Goal: Task Accomplishment & Management: Complete application form

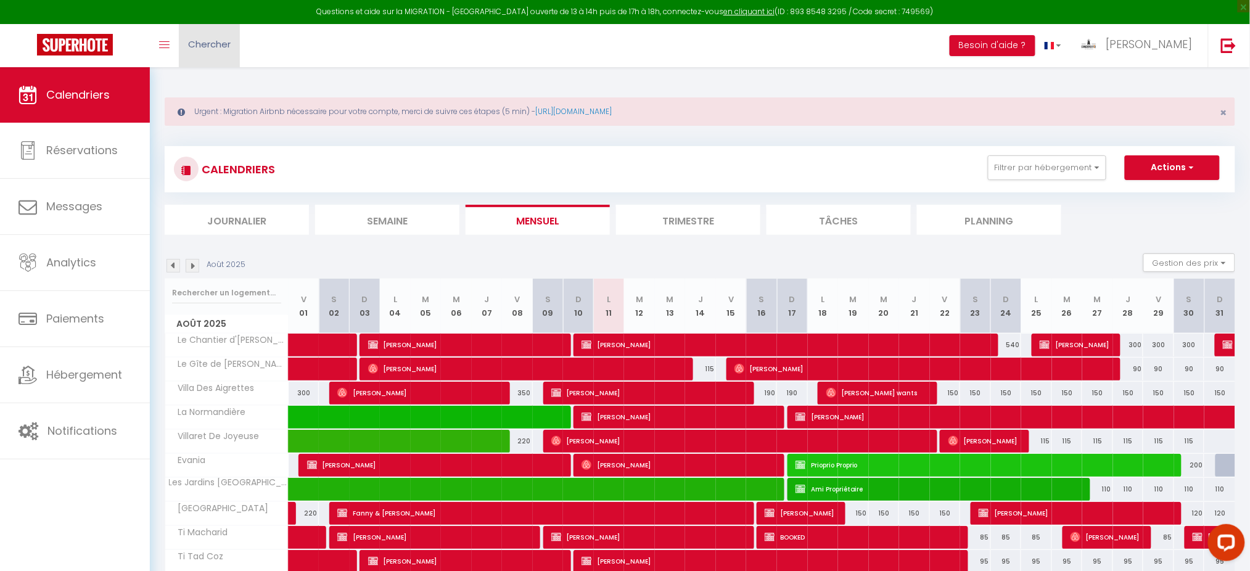
click at [224, 40] on span "Chercher" at bounding box center [209, 44] width 43 height 13
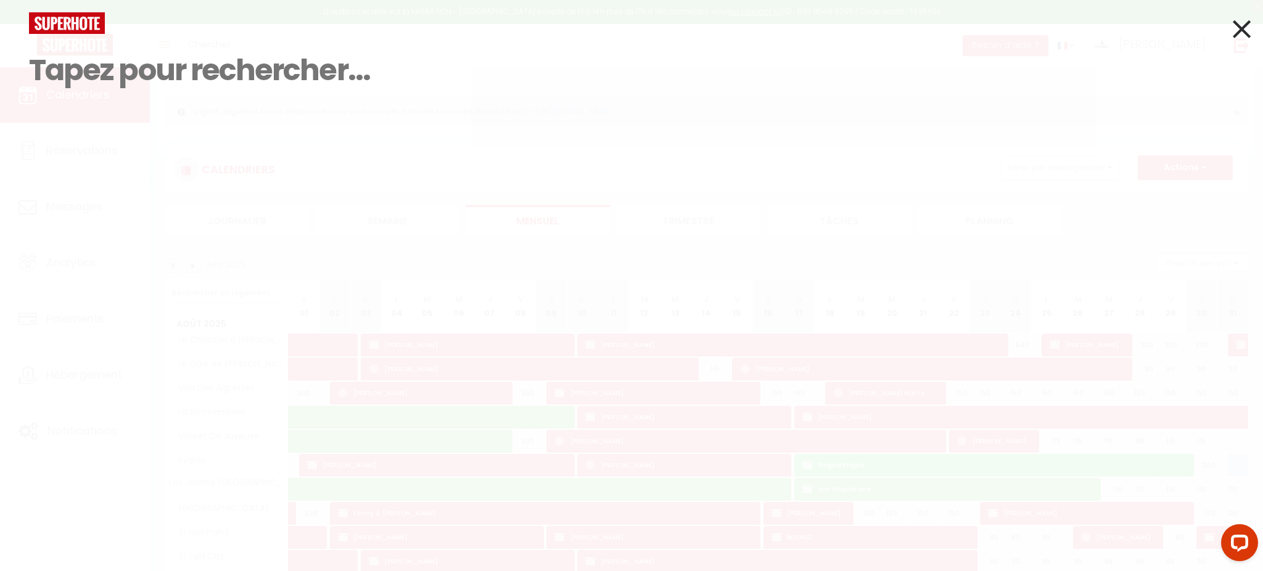
click at [183, 67] on input at bounding box center [631, 70] width 1205 height 73
paste input "6208760"
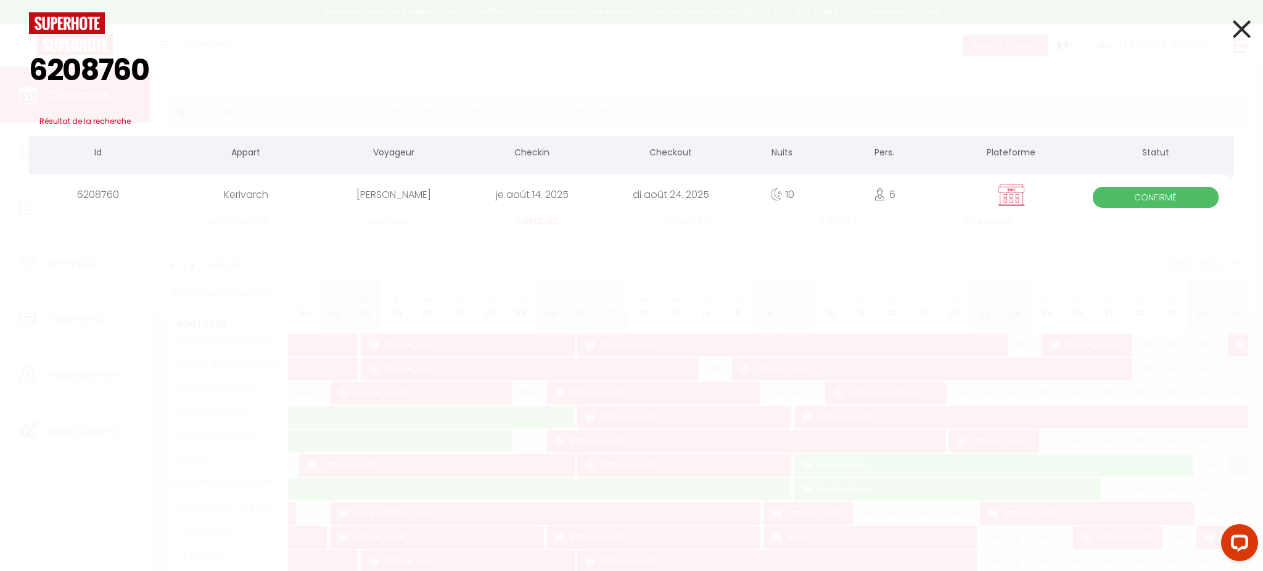
type input "6208760"
click at [133, 196] on div "6208760" at bounding box center [98, 195] width 139 height 40
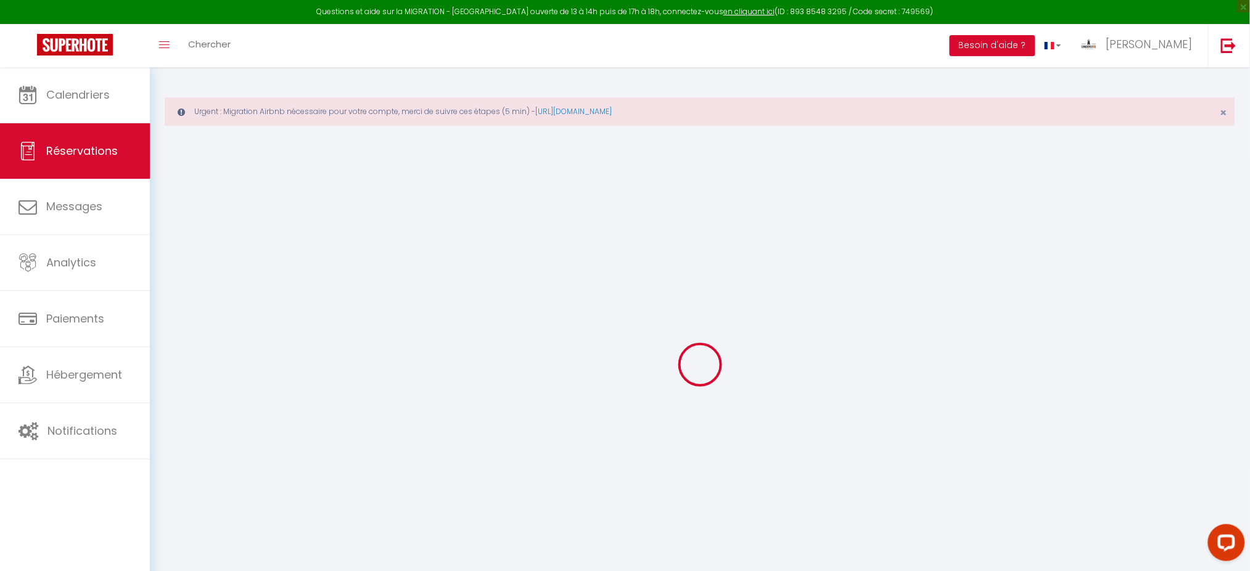
type input "[PERSON_NAME]"
type input "Petitjean"
type input "[EMAIL_ADDRESS][DOMAIN_NAME]"
type input "[PHONE_NUMBER]"
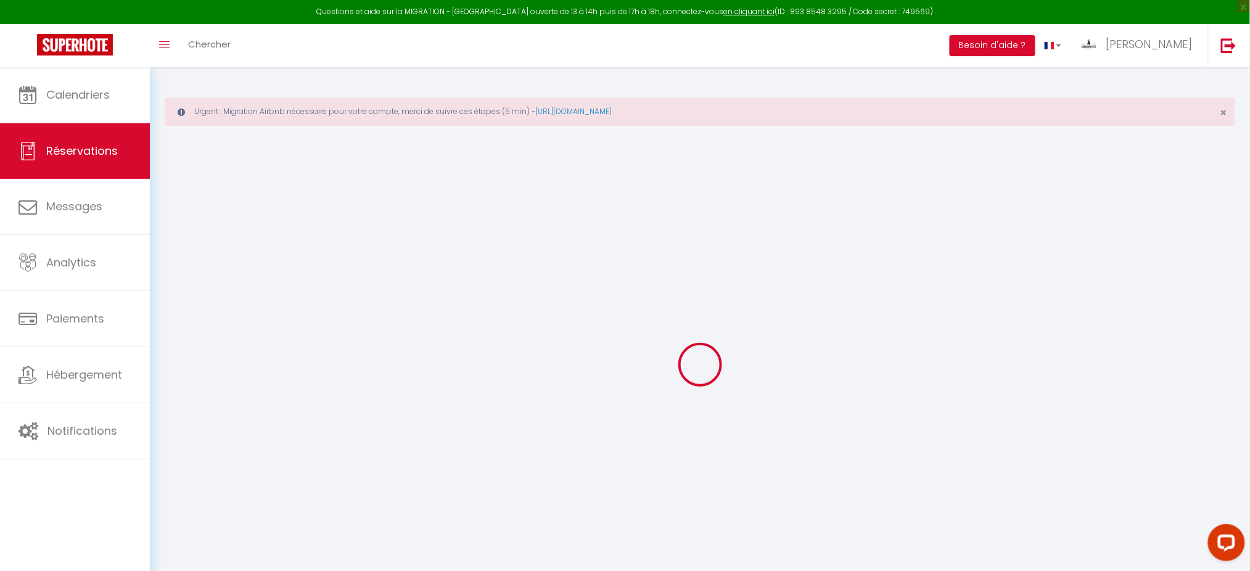
type input "[PHONE_NUMBER]"
type input "31450"
type input "5 Impasse de Mirraoussou"
type input "Odars"
select select "FR"
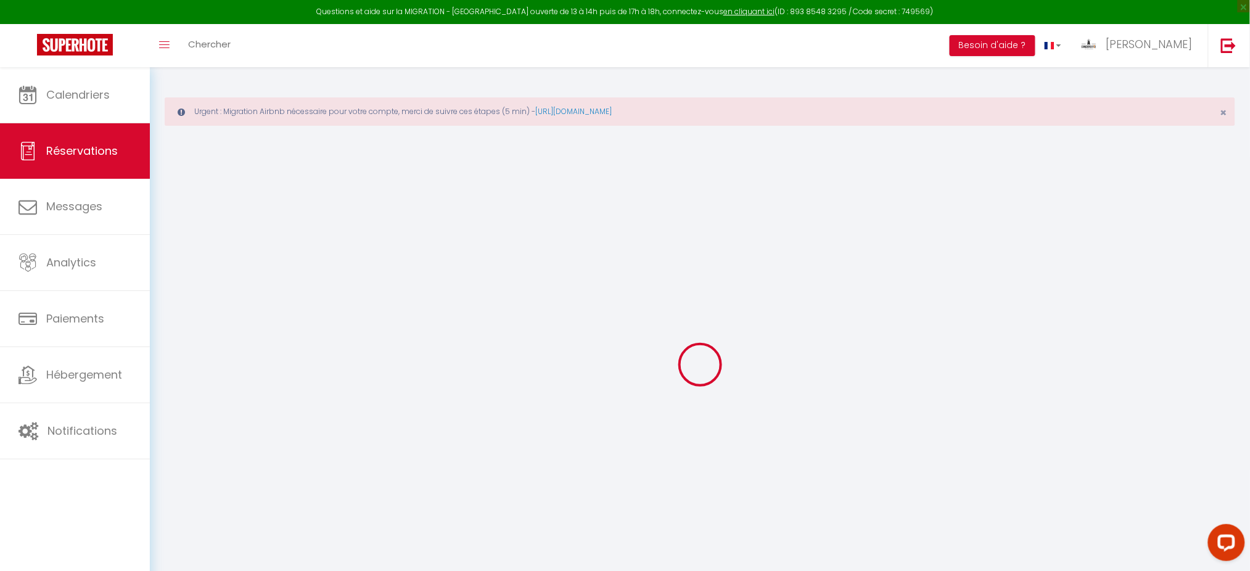
select select "73093"
select select "1"
type input "[DEMOGRAPHIC_DATA][DATE]"
select select
type input "Dim 24 Août 2025"
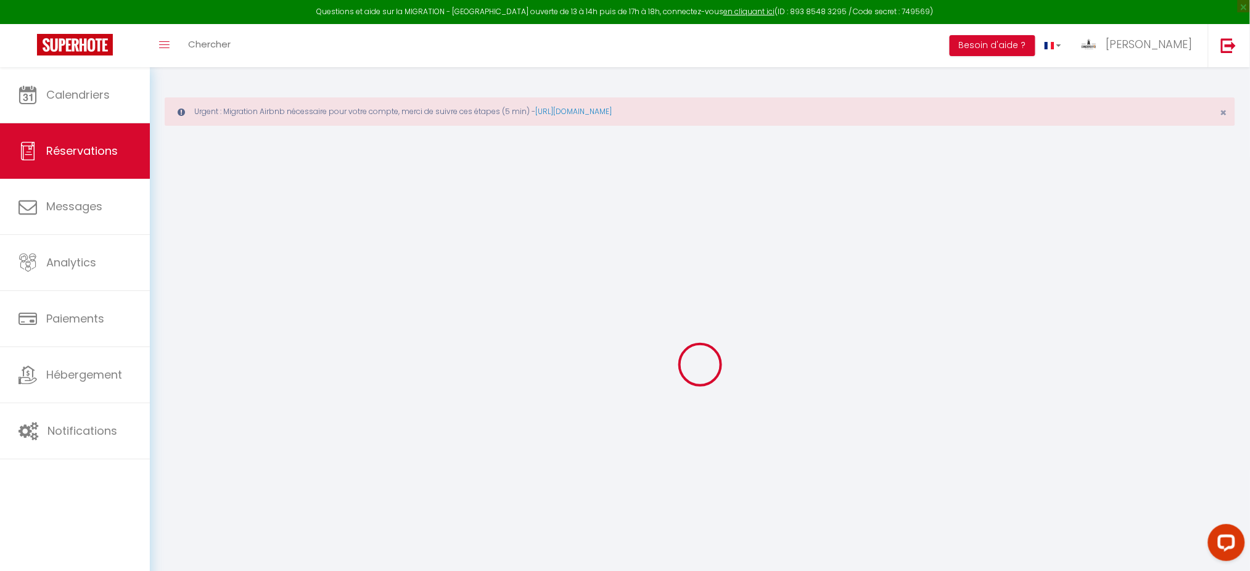
select select
type input "6"
type input "2"
select select "12"
select select
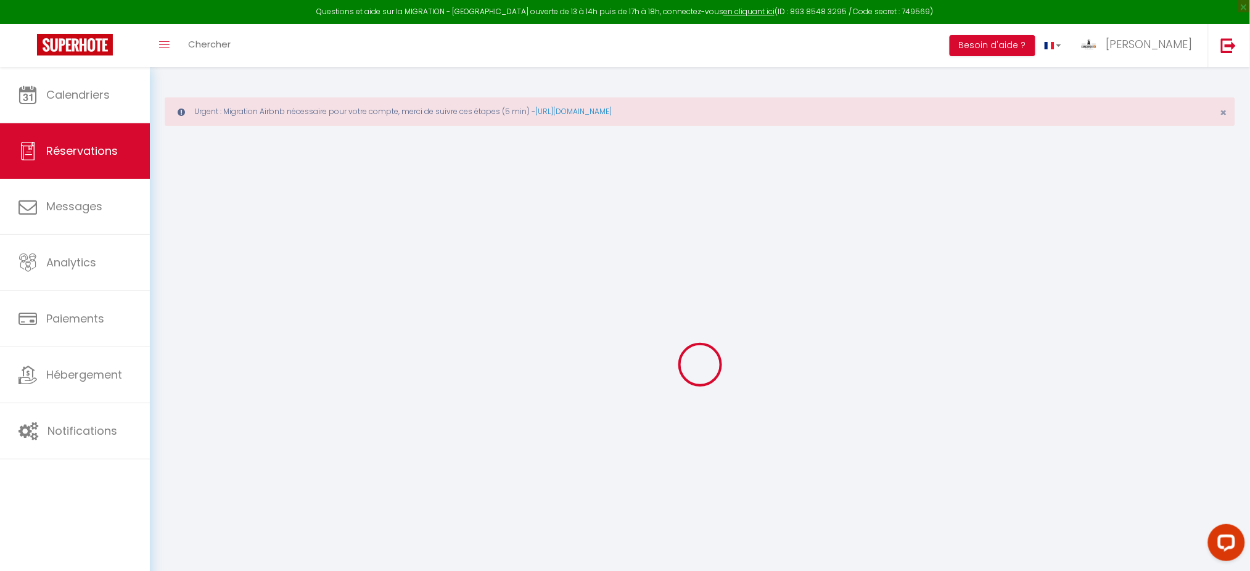
type input "1900"
checkbox input "false"
type input "0"
type input "150"
type input "135"
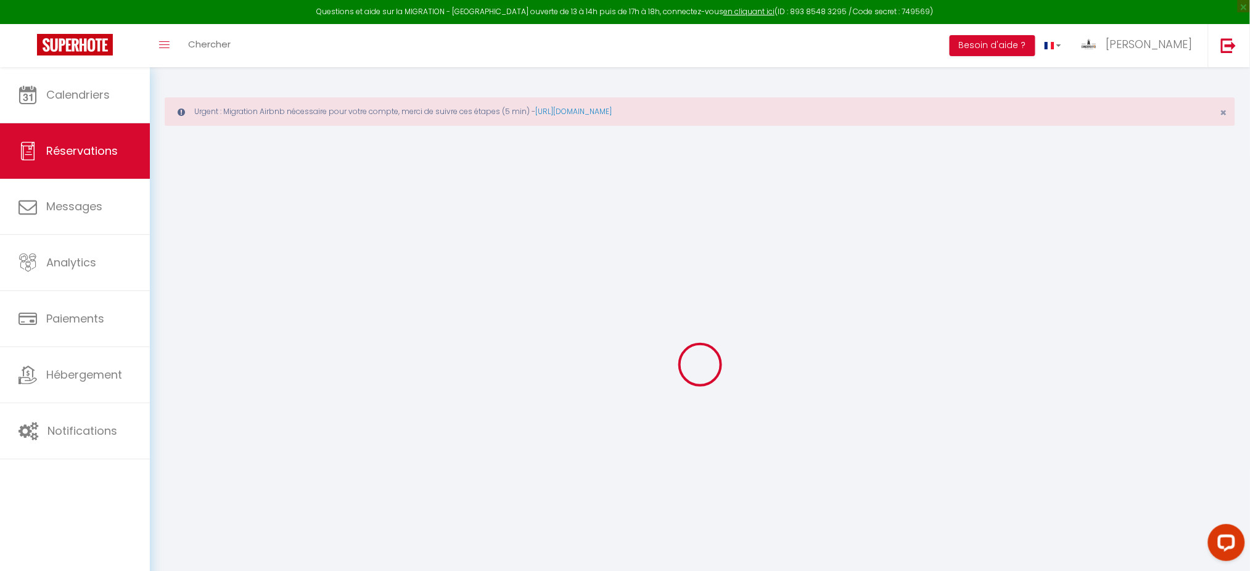
type input "0"
select index
select select
select select "14"
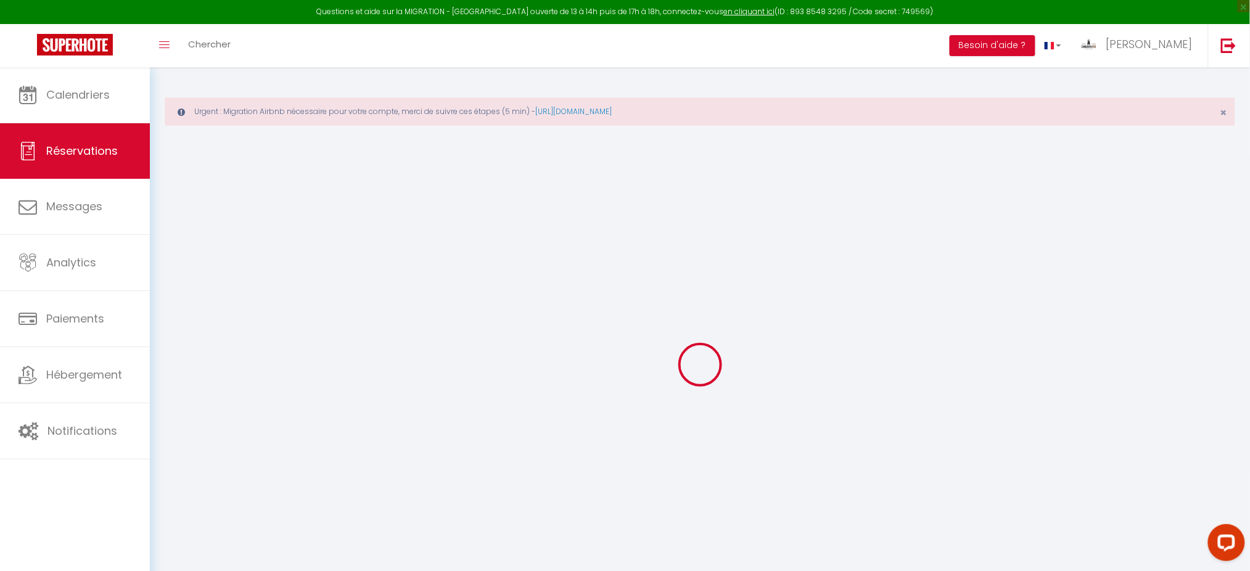
checkbox input "false"
select index
select select
checkbox input "false"
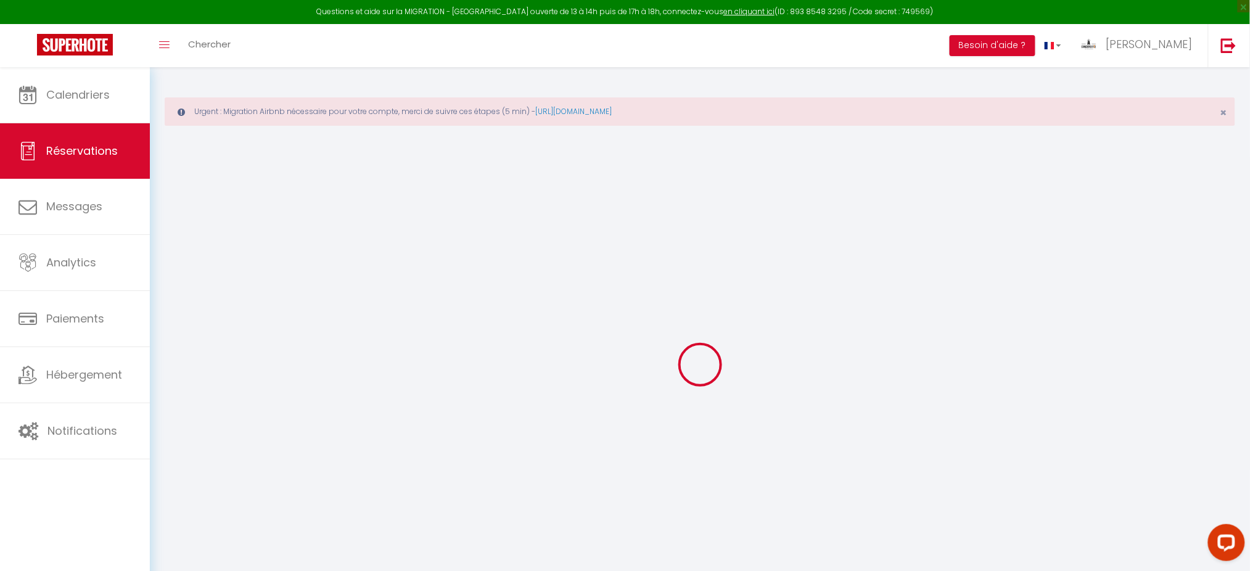
select index
select select
checkbox input "false"
select index
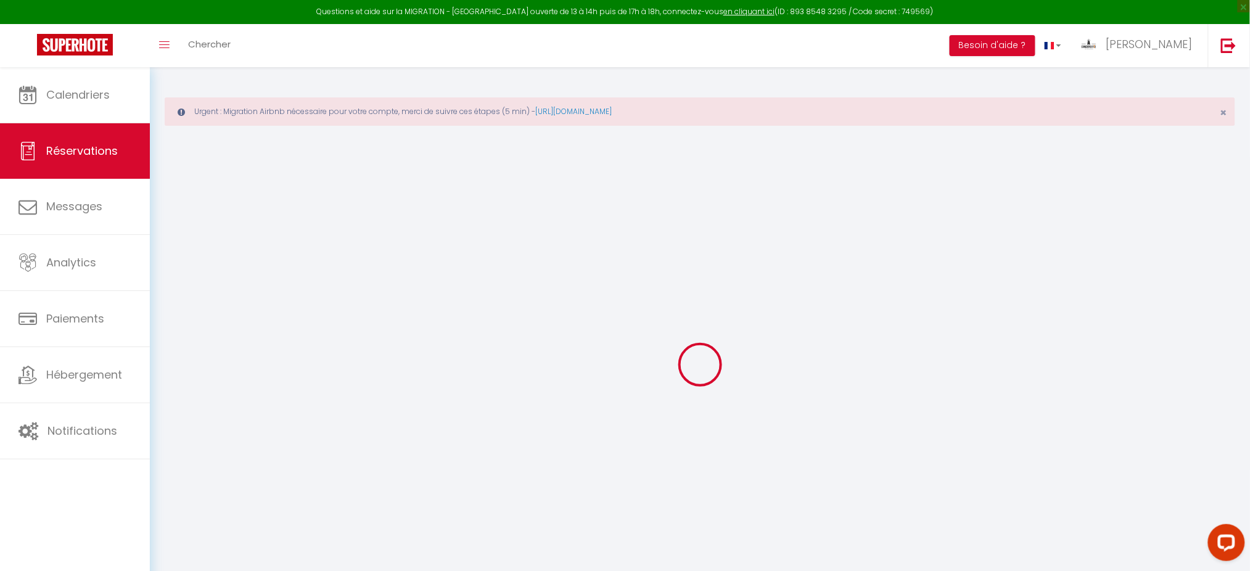
select select
checkbox input "false"
select index
type Question1 "Bonjour L’une de mes filles arrivera avec son mari à [GEOGRAPHIC_DATA] en fin d…"
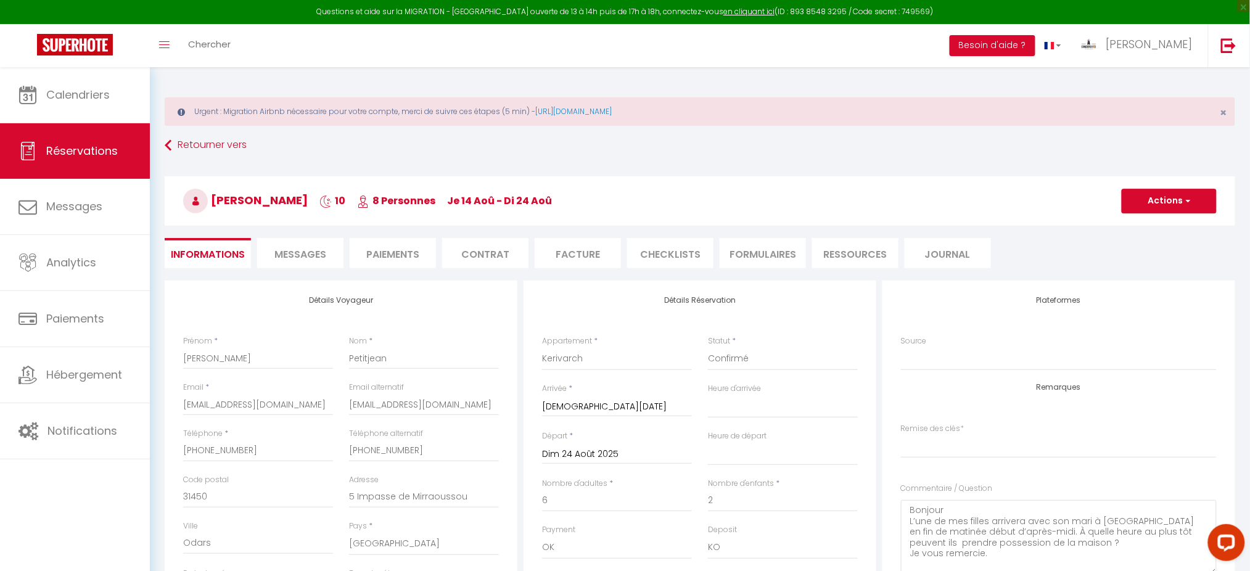
select select
checkbox input "false"
select index
checkbox input "false"
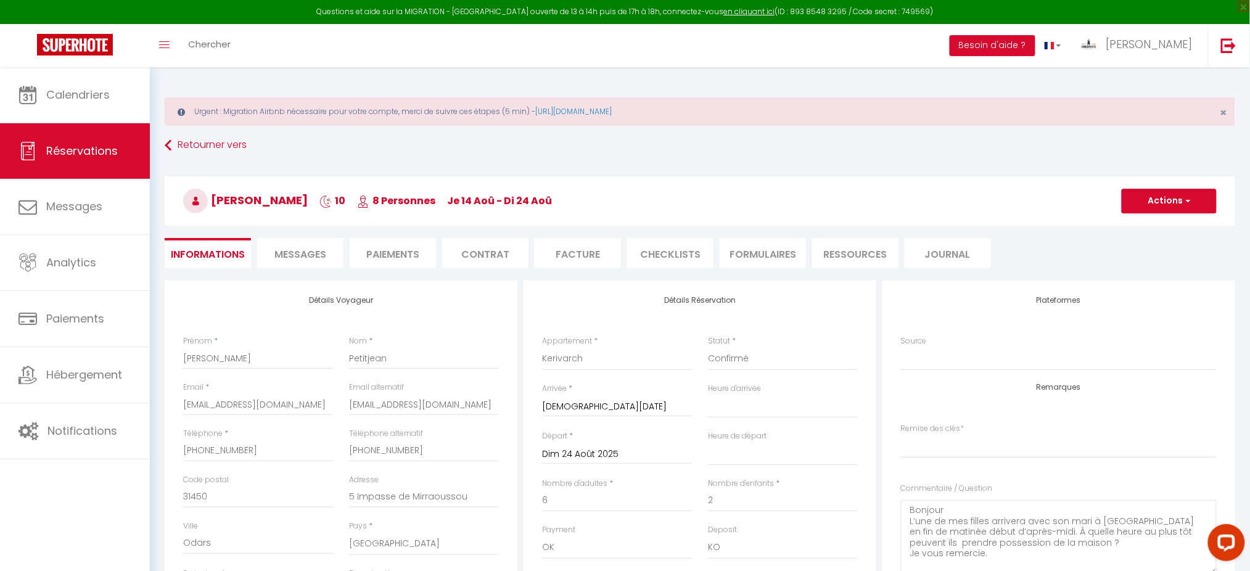
select index
select select "17:00"
click at [387, 253] on li "Paiements" at bounding box center [393, 253] width 86 height 30
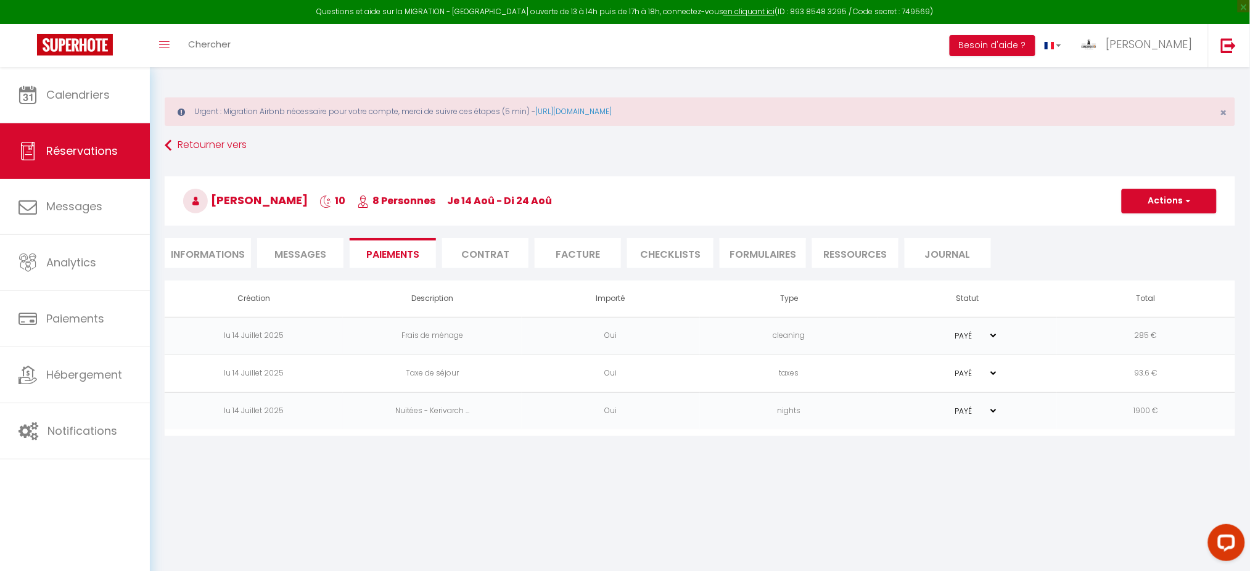
click at [506, 251] on li "Contrat" at bounding box center [485, 253] width 86 height 30
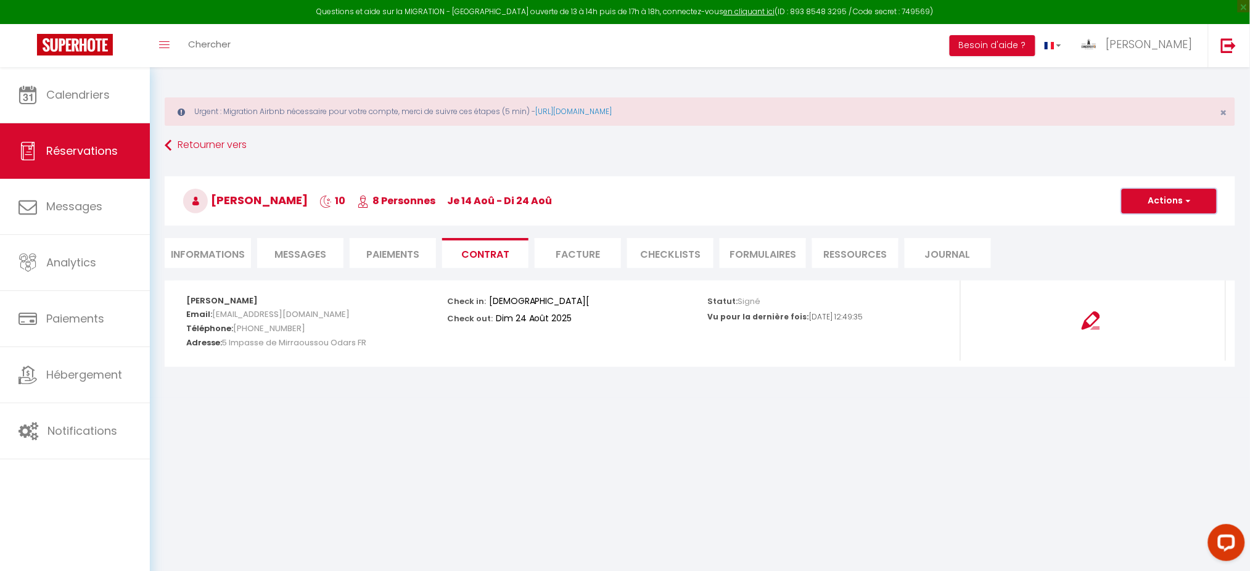
click at [1176, 203] on button "Actions" at bounding box center [1169, 201] width 95 height 25
click at [1158, 226] on link "Voir le contrat" at bounding box center [1160, 228] width 104 height 16
click at [189, 250] on li "Informations" at bounding box center [208, 253] width 86 height 30
select select
select index
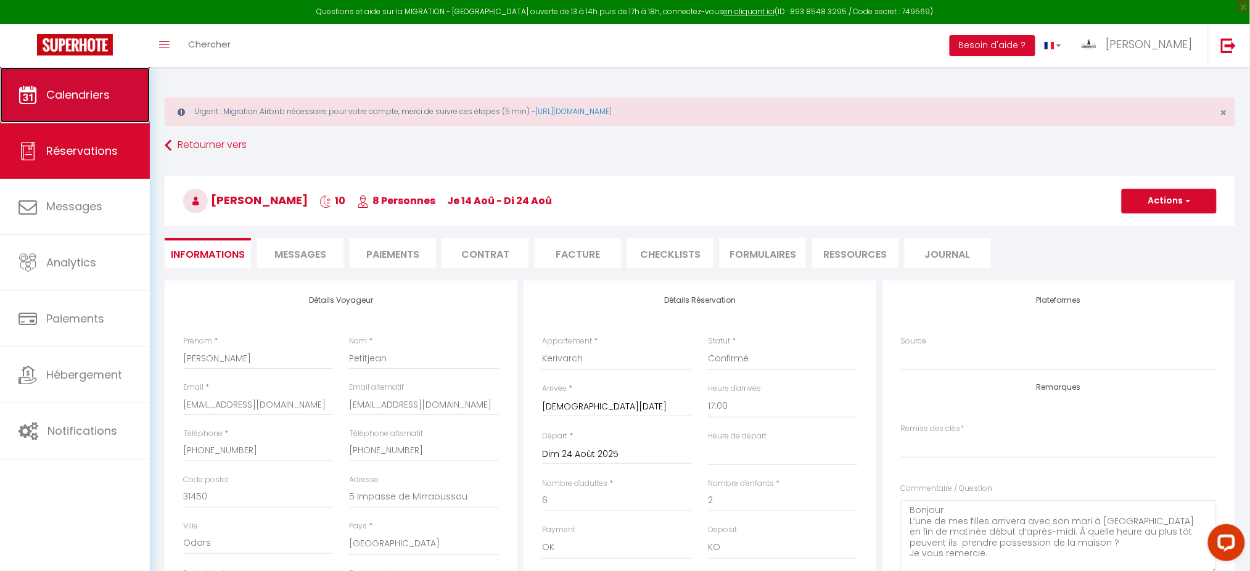
click at [104, 103] on link "Calendriers" at bounding box center [75, 95] width 150 height 56
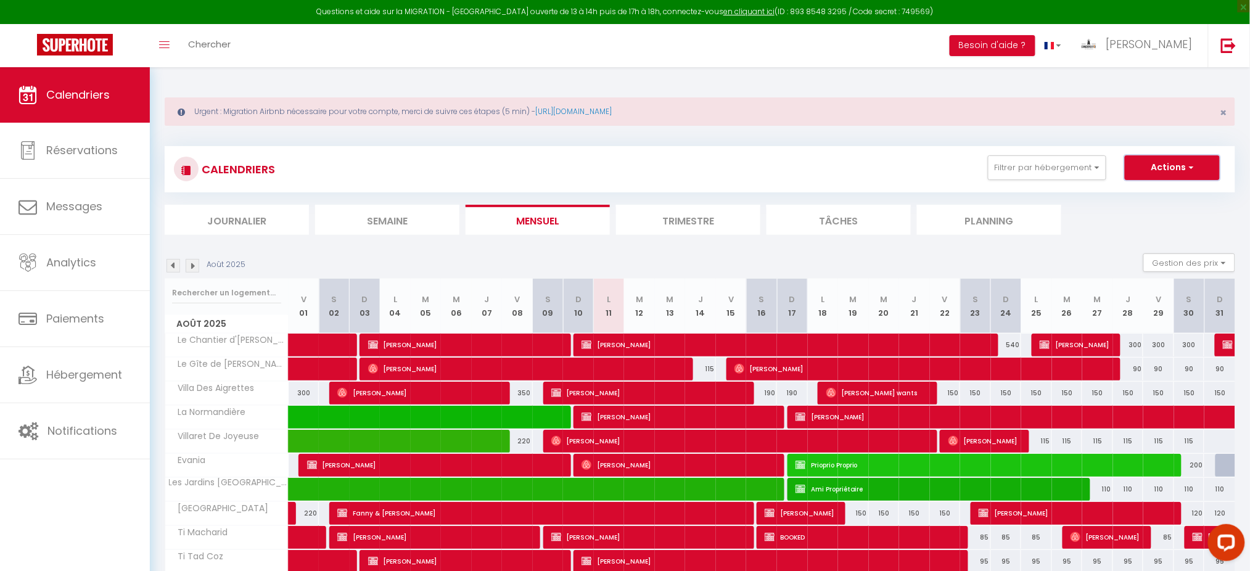
click at [1167, 173] on button "Actions" at bounding box center [1172, 167] width 95 height 25
click at [1161, 190] on link "Nouvelle réservation" at bounding box center [1159, 196] width 107 height 19
select select
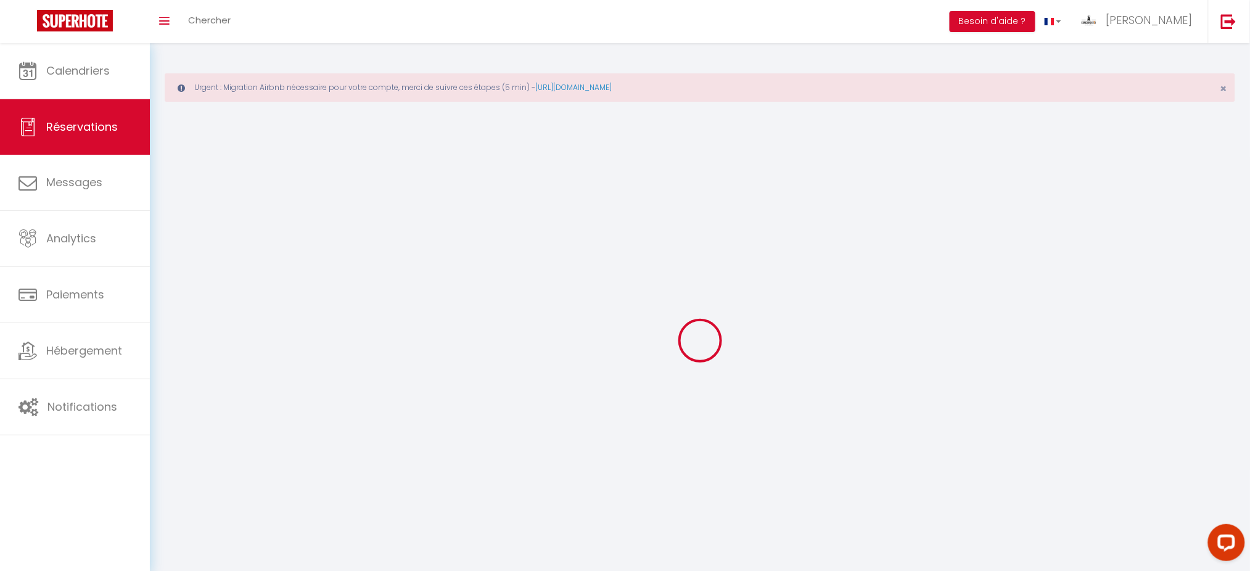
select select
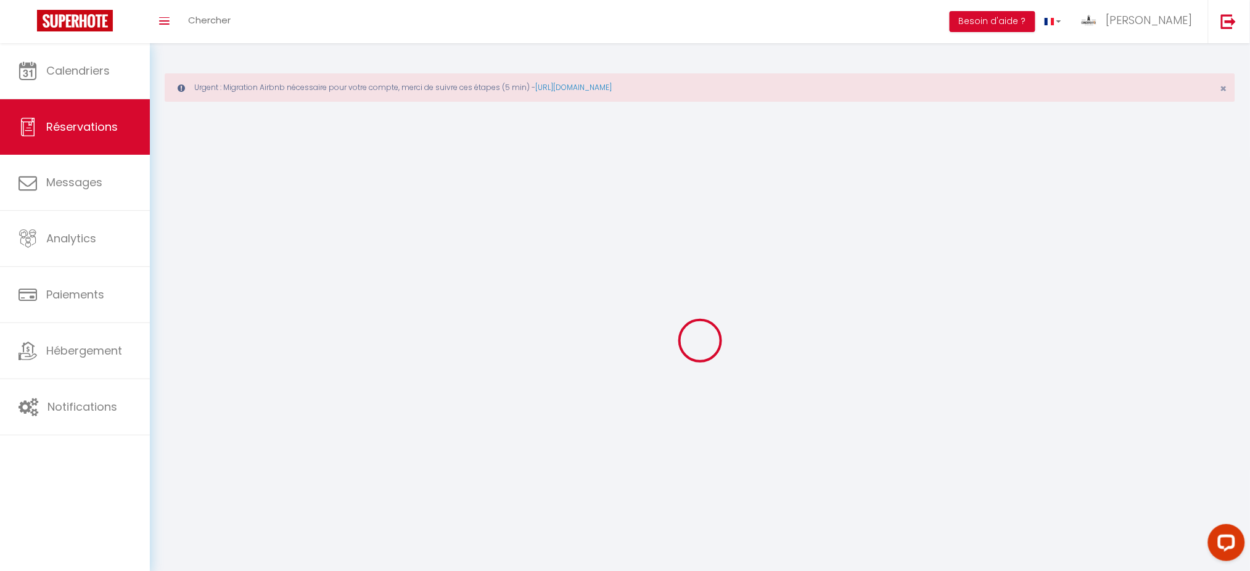
select select
checkbox input "false"
select select
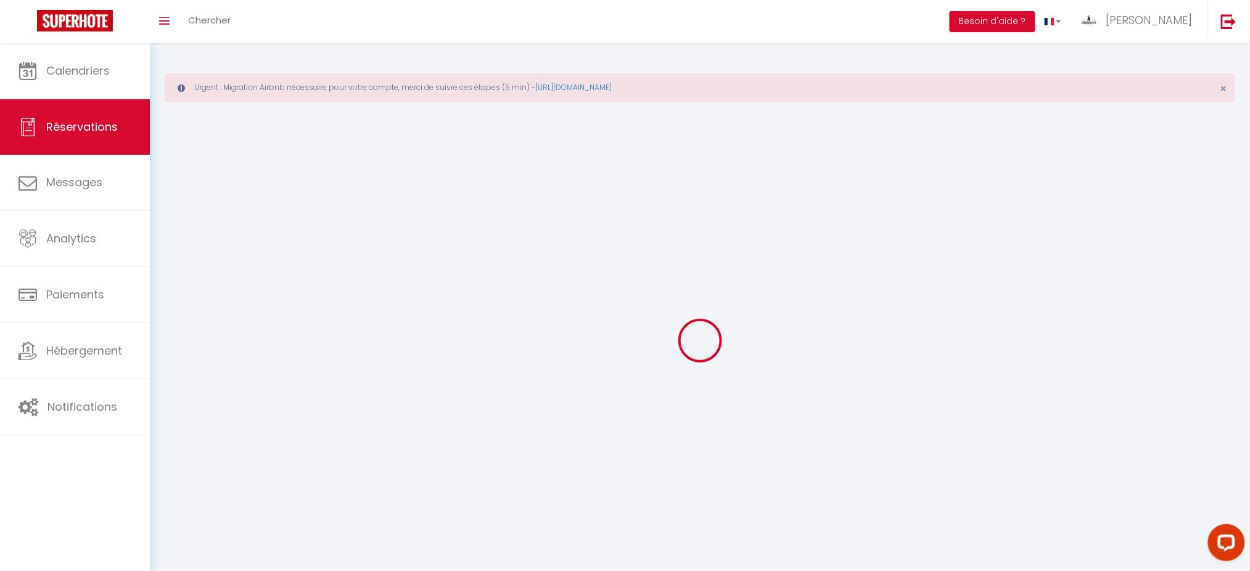
select select
checkbox input "false"
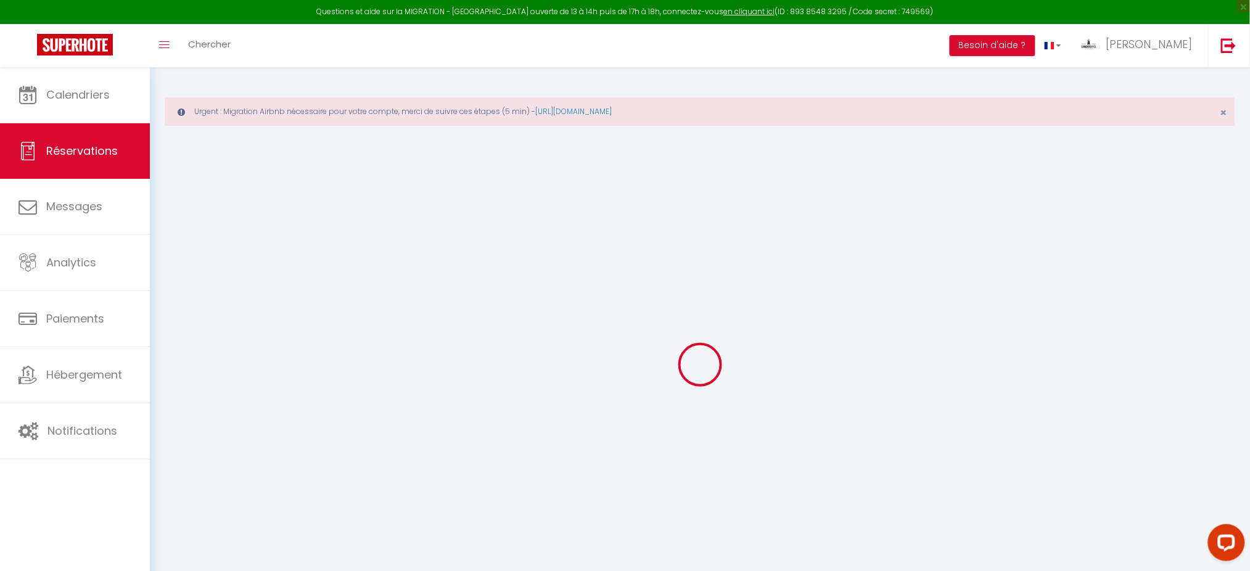
select select
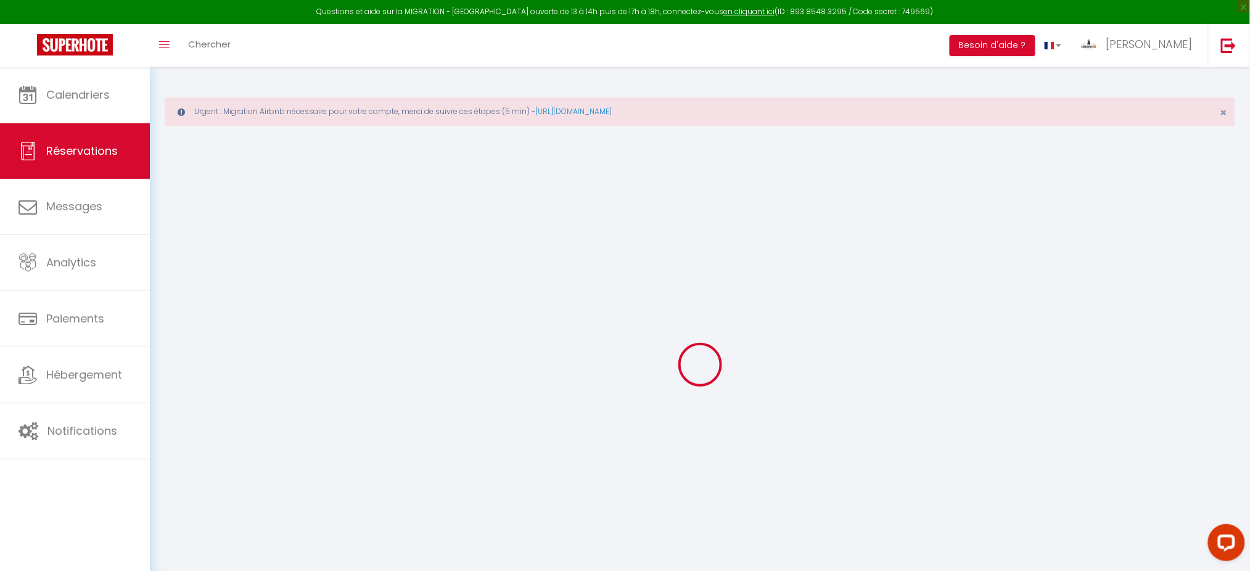
select select
checkbox input "false"
select select
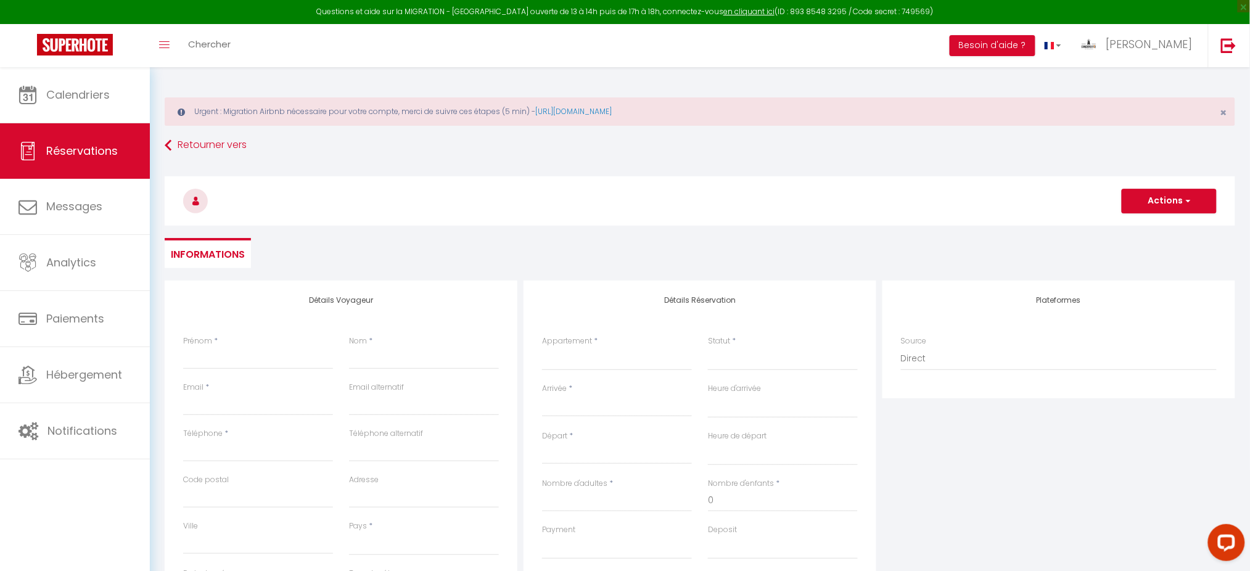
select select
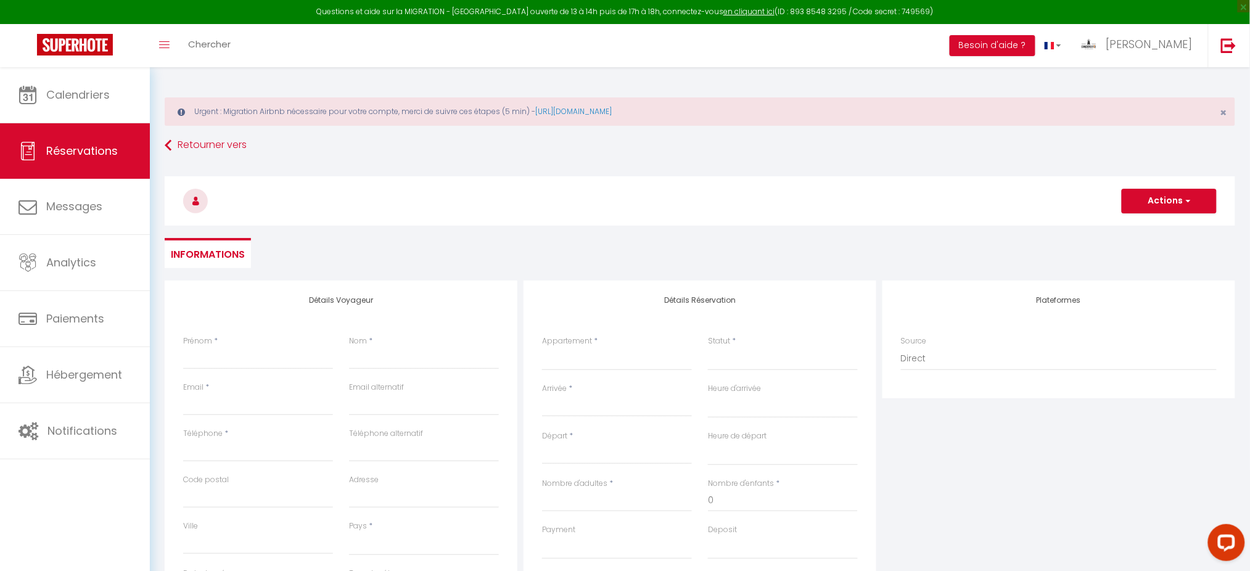
select select
checkbox input "false"
select select
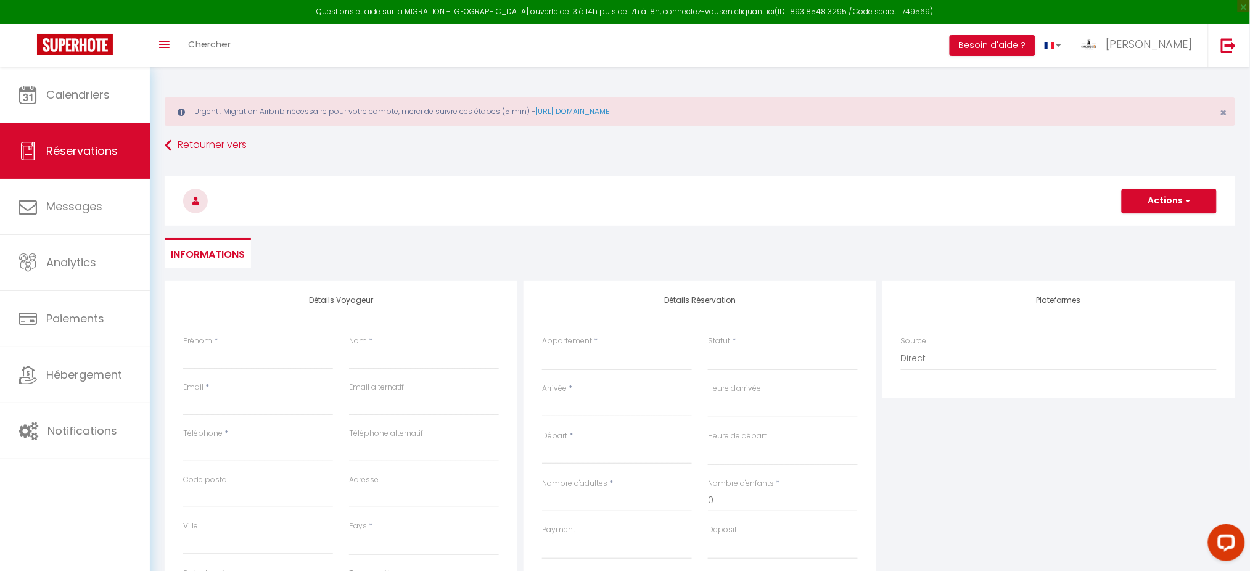
select select
checkbox input "false"
select select
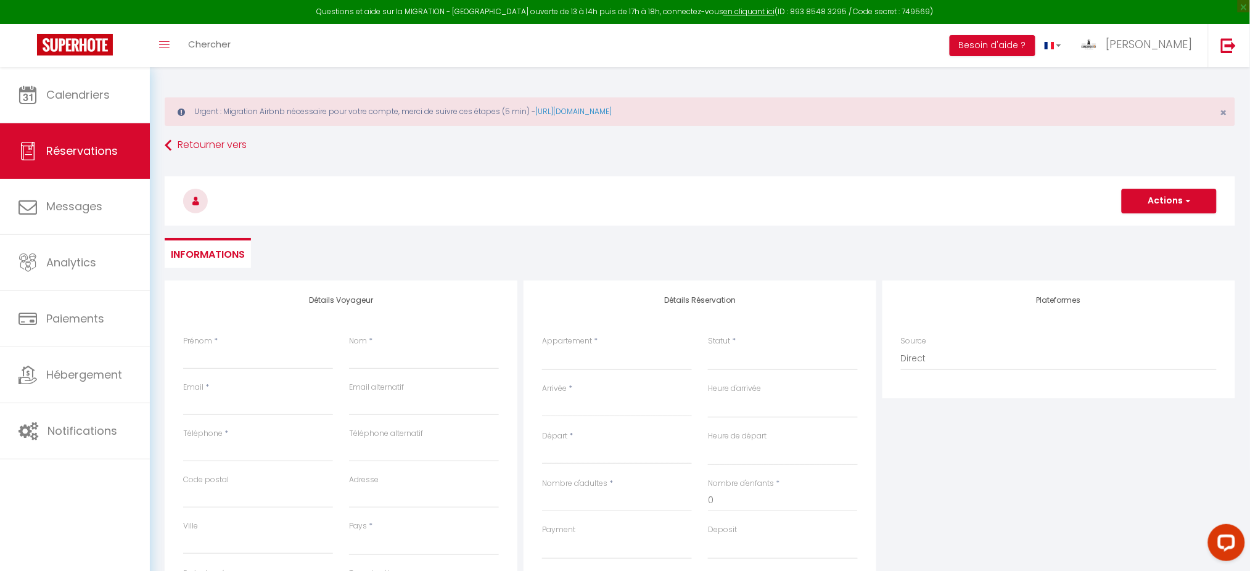
select select
click at [579, 361] on select "Le Chantier d'[PERSON_NAME] Gîte de [PERSON_NAME] Des Aigrettes La Normandière …" at bounding box center [617, 358] width 150 height 23
select select "55568"
click at [542, 347] on select "Le Chantier d'[PERSON_NAME] Gîte de [PERSON_NAME] Des Aigrettes La Normandière …" at bounding box center [617, 358] width 150 height 23
select select
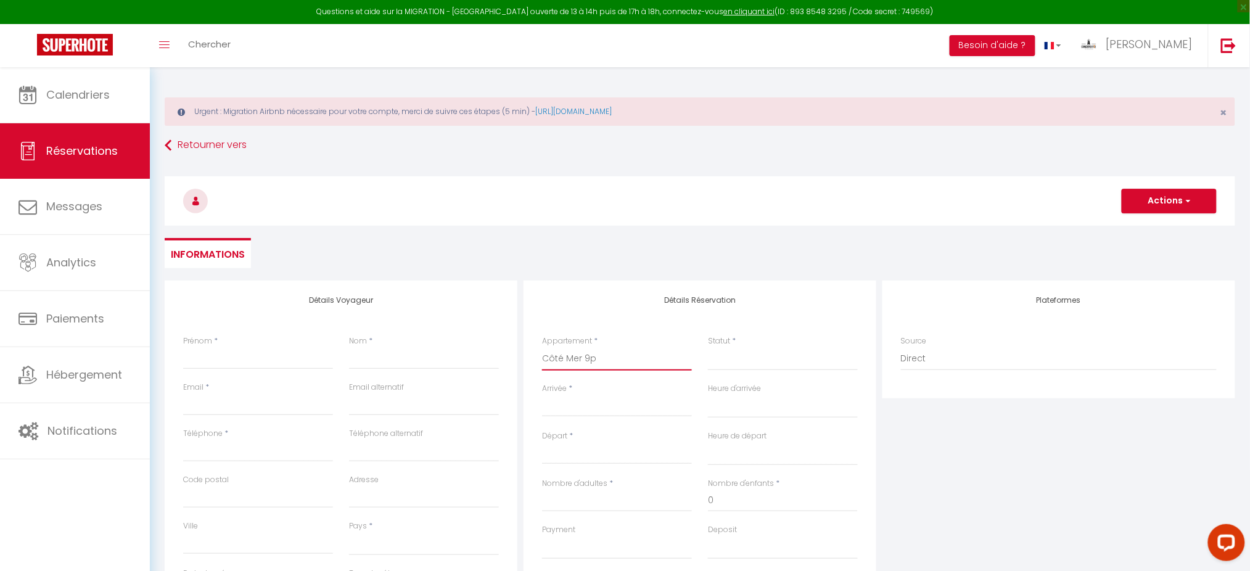
select select
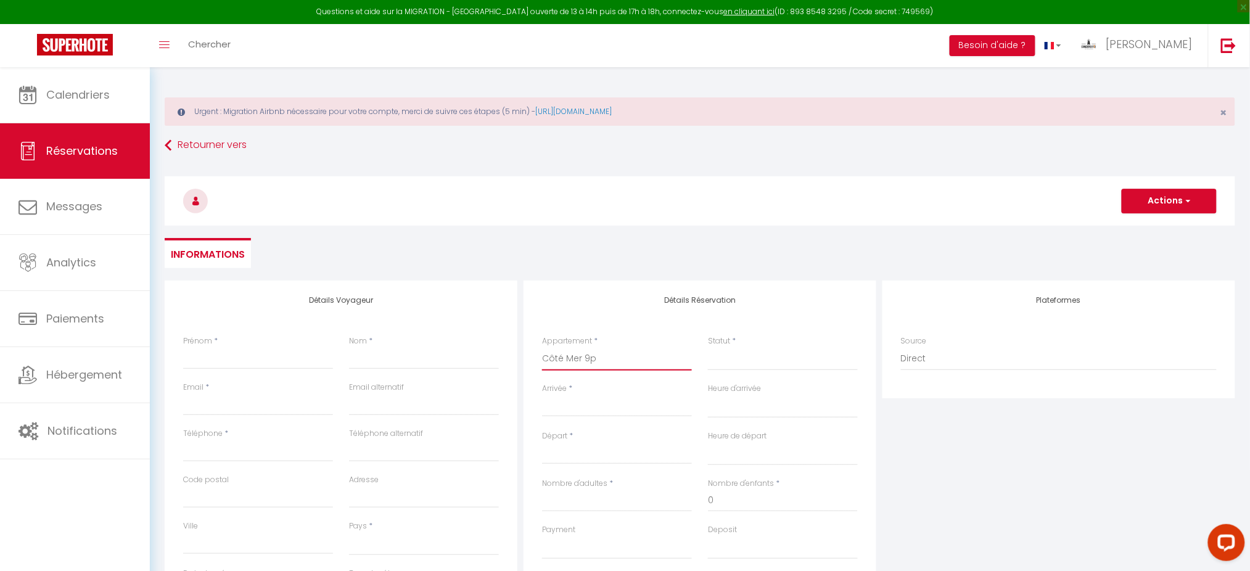
checkbox input "false"
select select
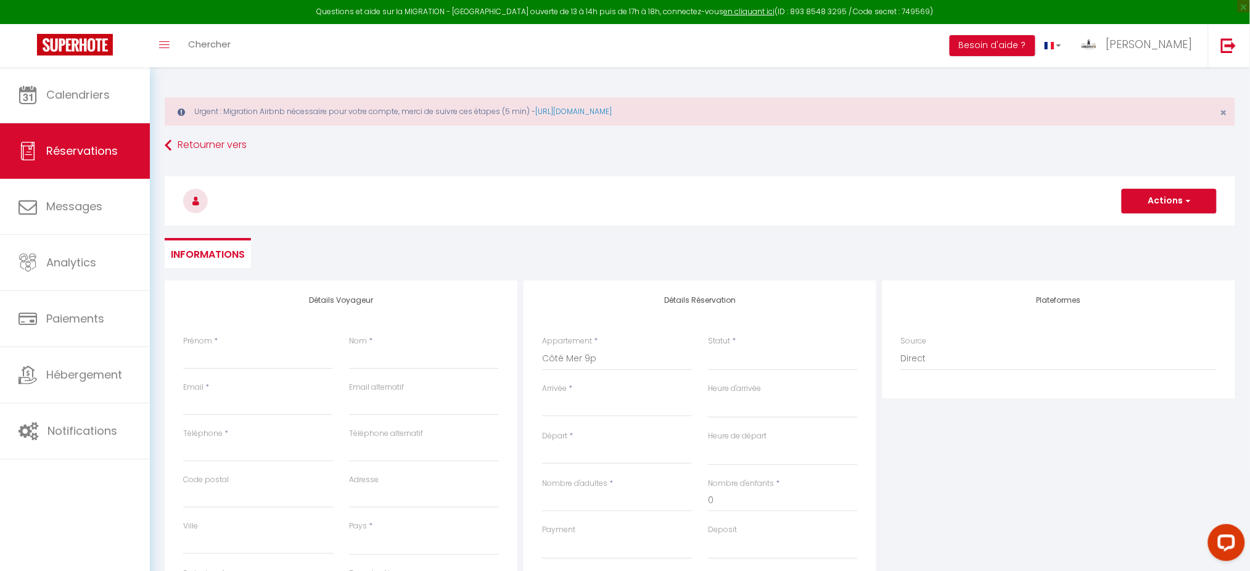
select select
checkbox input "false"
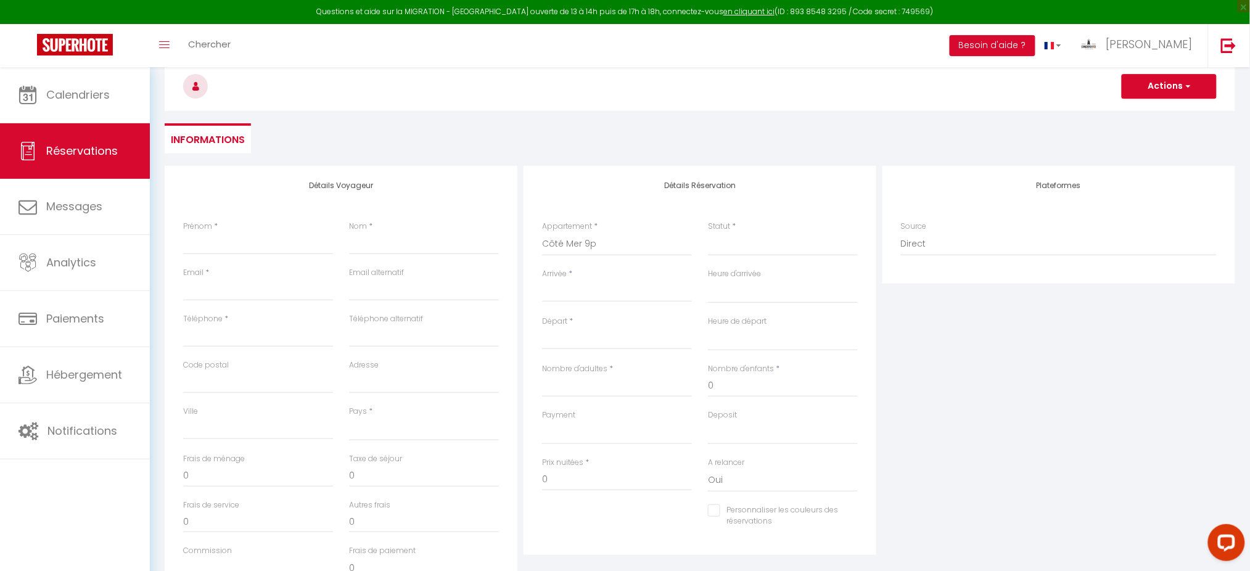
click at [587, 292] on div "Détails Réservation Appartement * Le Chantier d'[PERSON_NAME] Gîte de [PERSON_N…" at bounding box center [700, 360] width 353 height 389
click at [587, 292] on input "Arrivée" at bounding box center [617, 292] width 150 height 16
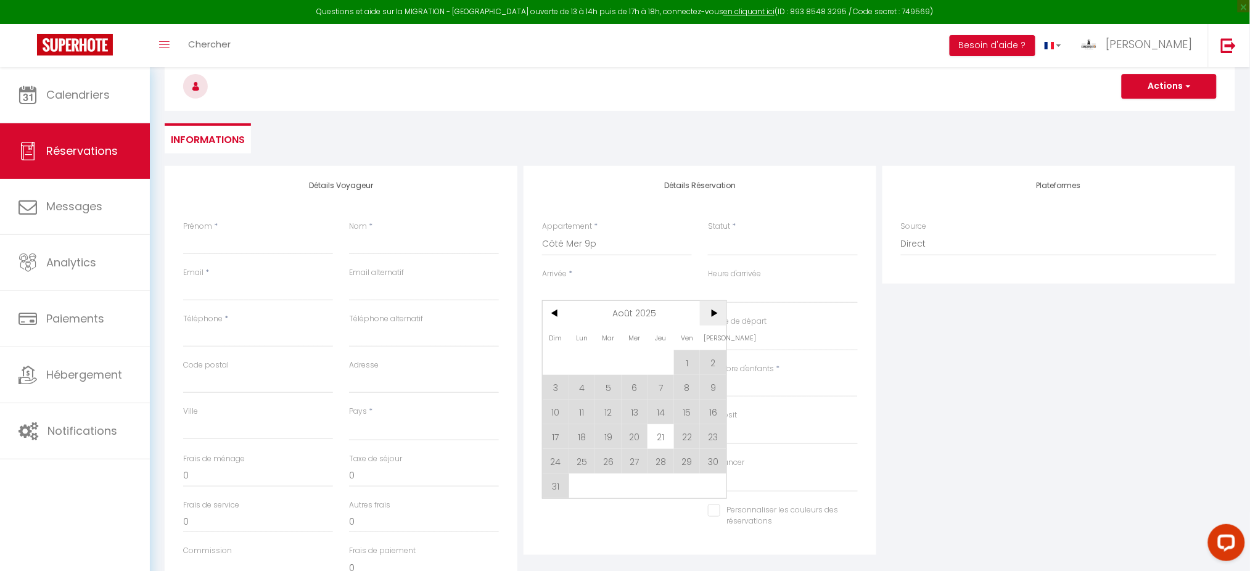
click at [715, 317] on span ">" at bounding box center [713, 313] width 27 height 25
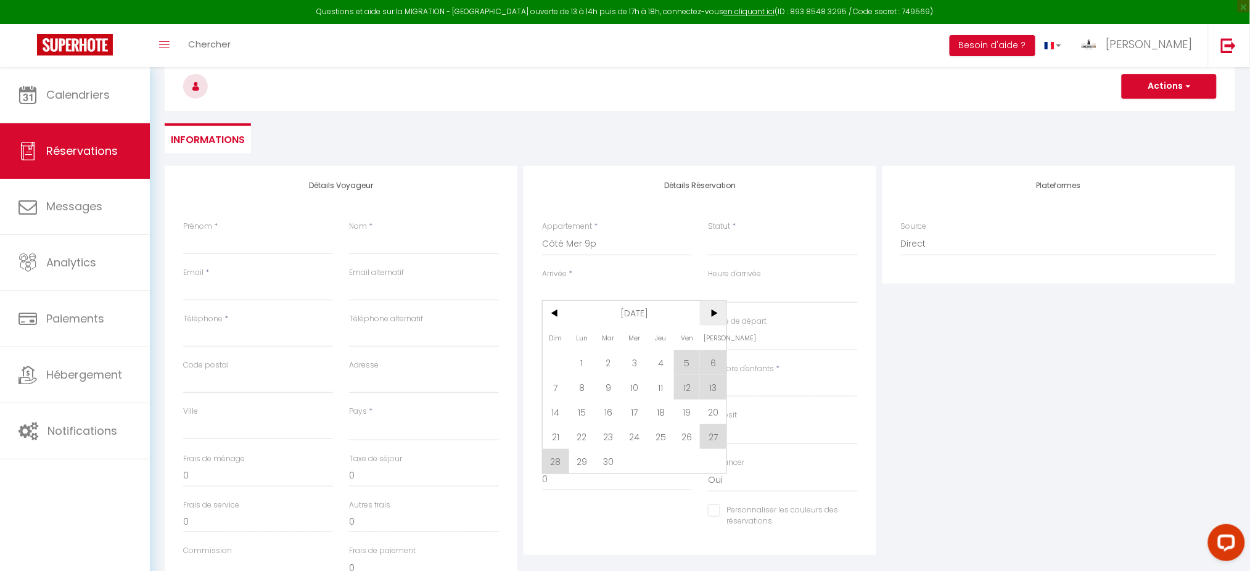
click at [715, 317] on span ">" at bounding box center [713, 313] width 27 height 25
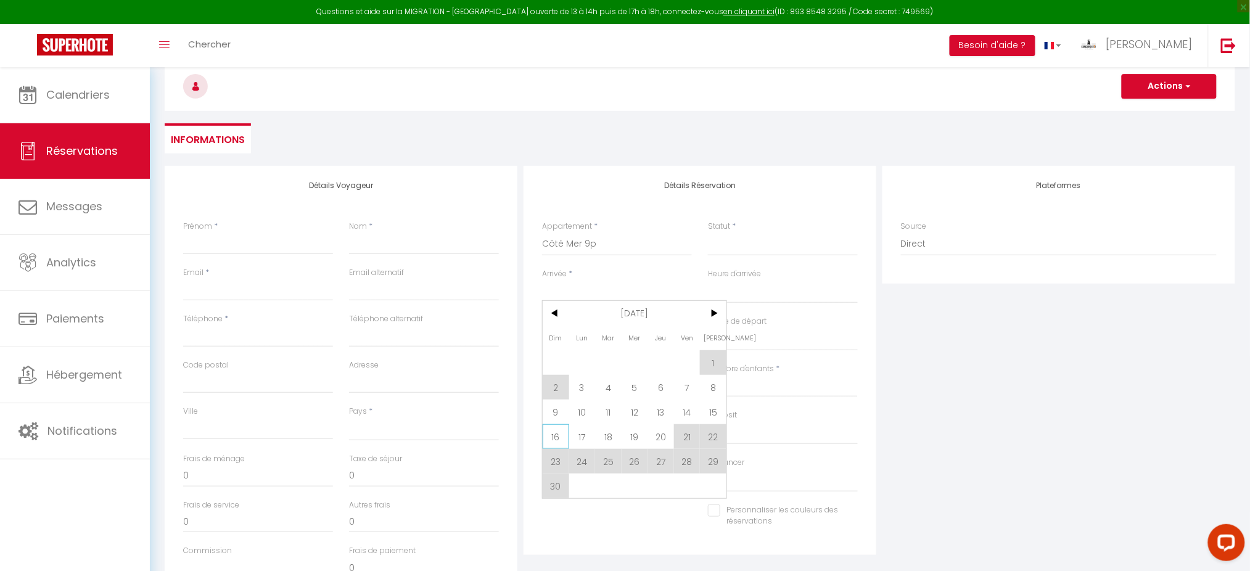
click at [564, 440] on span "16" at bounding box center [556, 436] width 27 height 25
select select
type input "Dim 16 Novembre 2025"
select select
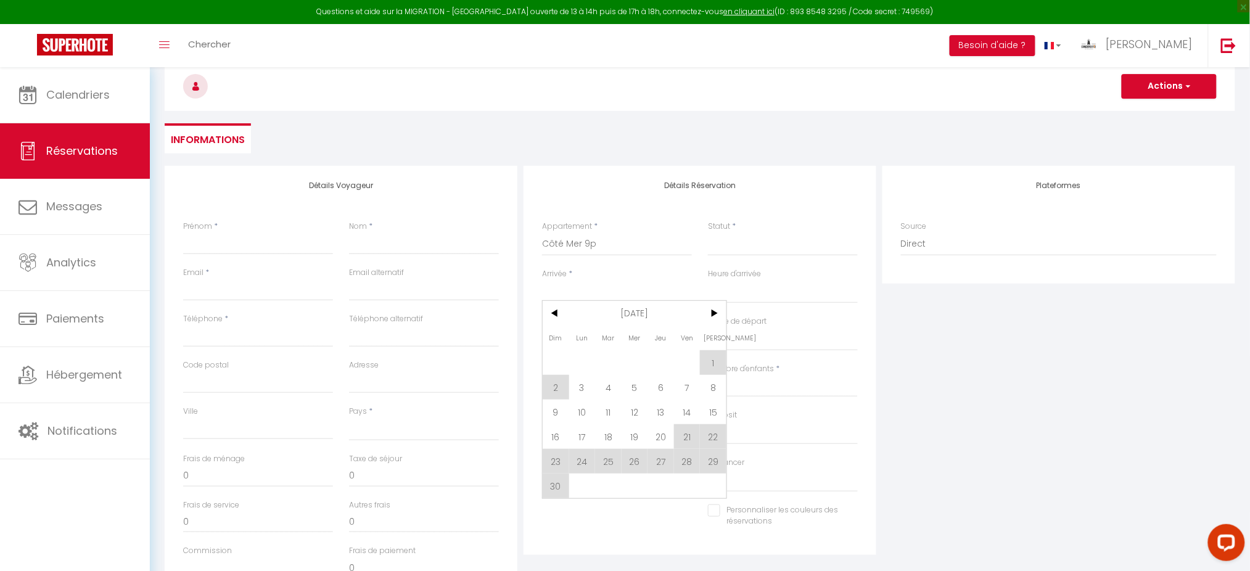
type input "Lun 17 Novembre 2025"
select select
checkbox input "false"
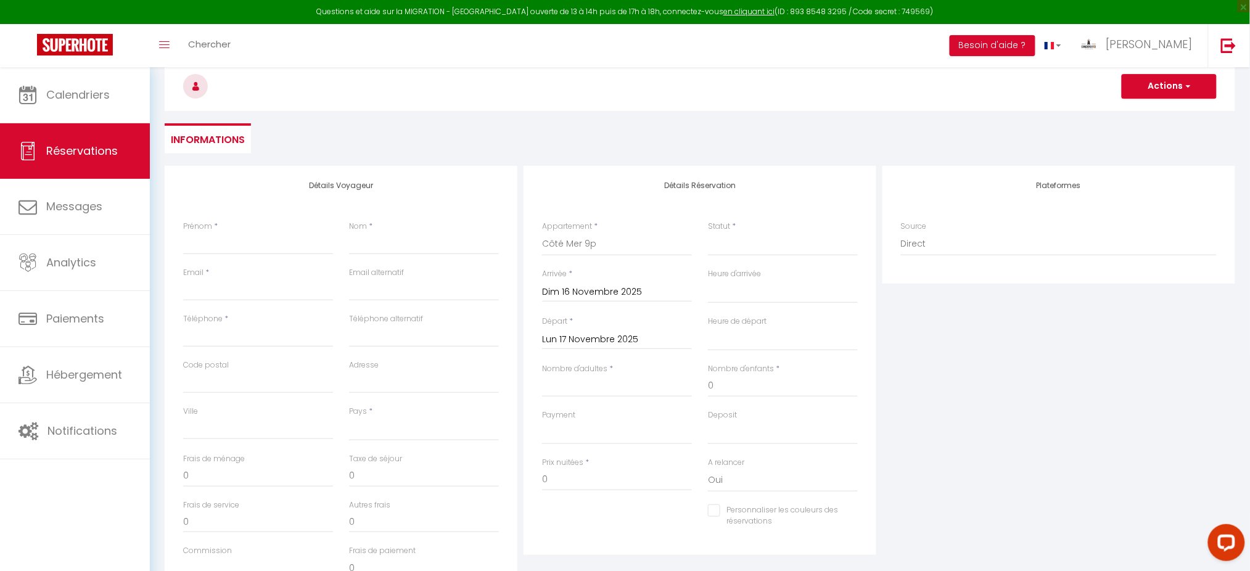
click at [648, 342] on input "Lun 17 Novembre 2025" at bounding box center [617, 340] width 150 height 16
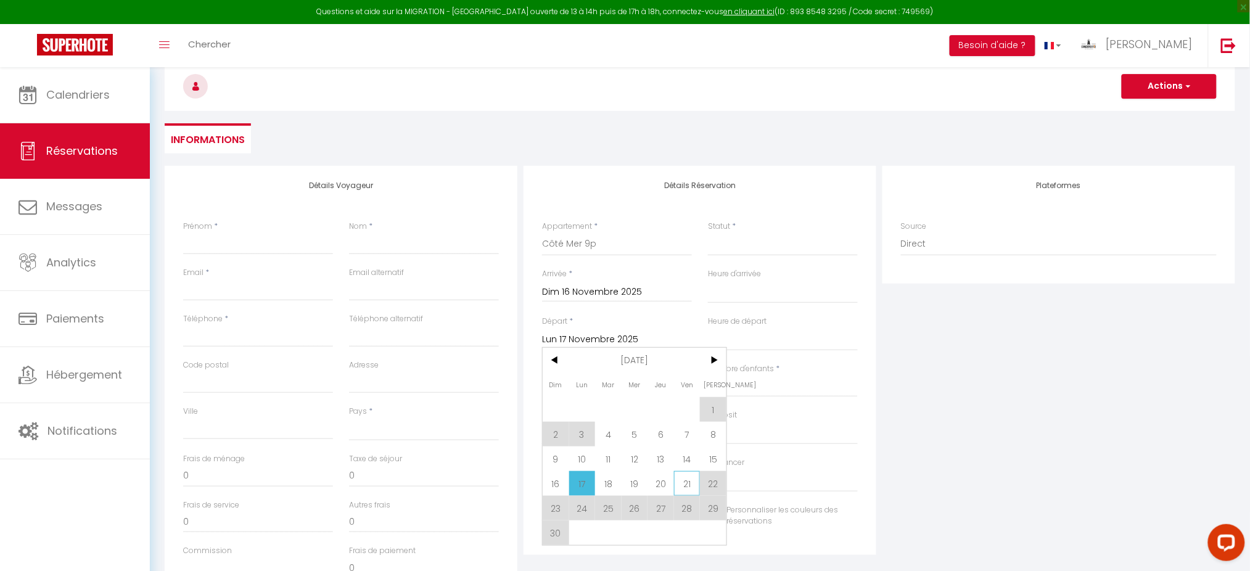
click at [679, 477] on span "21" at bounding box center [687, 483] width 27 height 25
select select
type input "[DATE]"
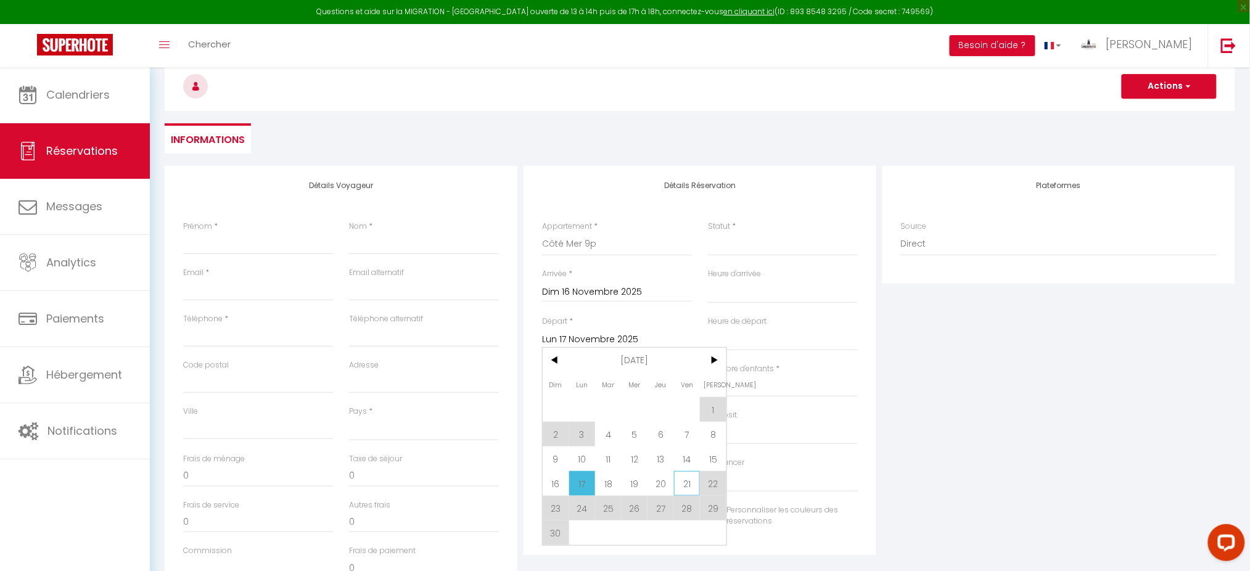
select select
checkbox input "false"
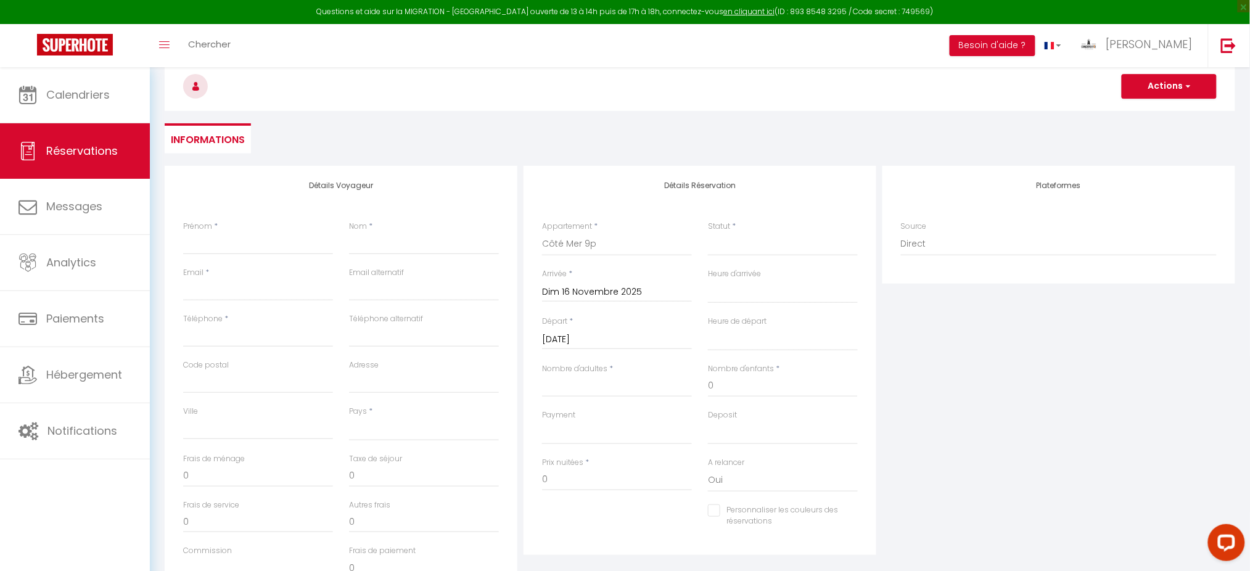
click at [961, 432] on div "Plateformes Source Direct [DOMAIN_NAME] [DOMAIN_NAME] Chalet montagne Expedia G…" at bounding box center [1058, 386] width 359 height 441
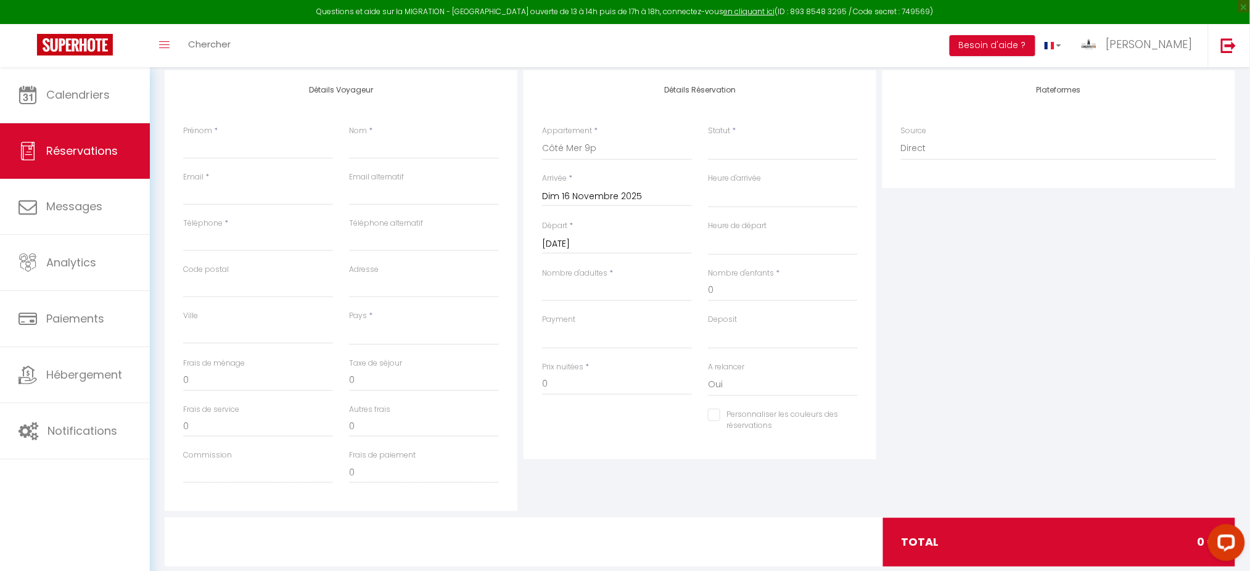
scroll to position [235, 0]
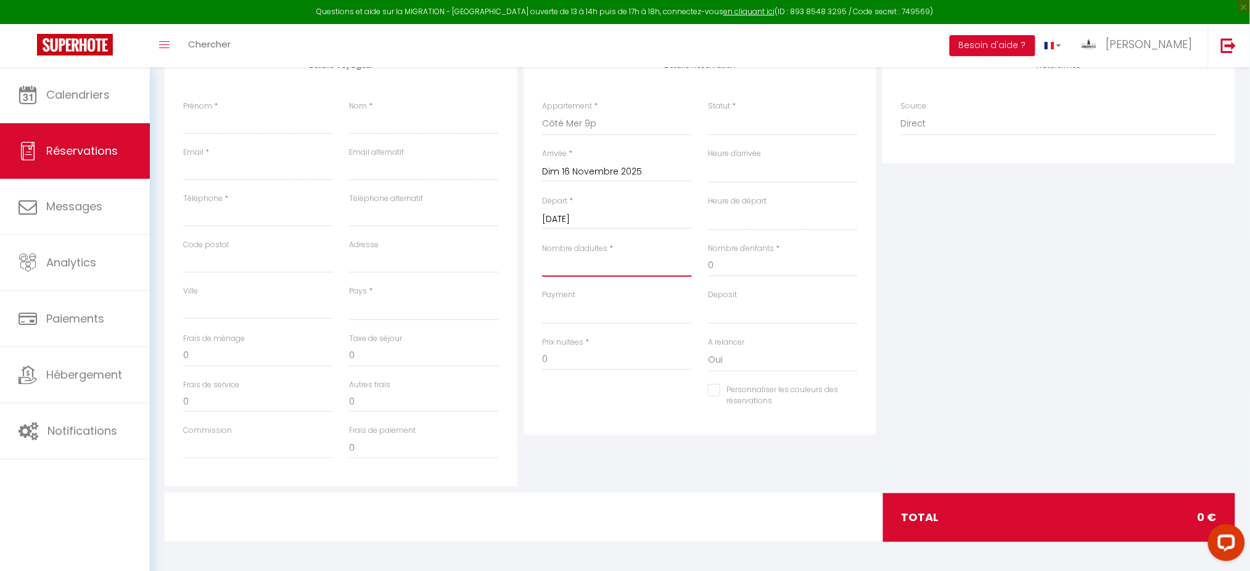
click at [610, 272] on input "Nombre d'adultes" at bounding box center [617, 266] width 150 height 22
type input "2"
select select
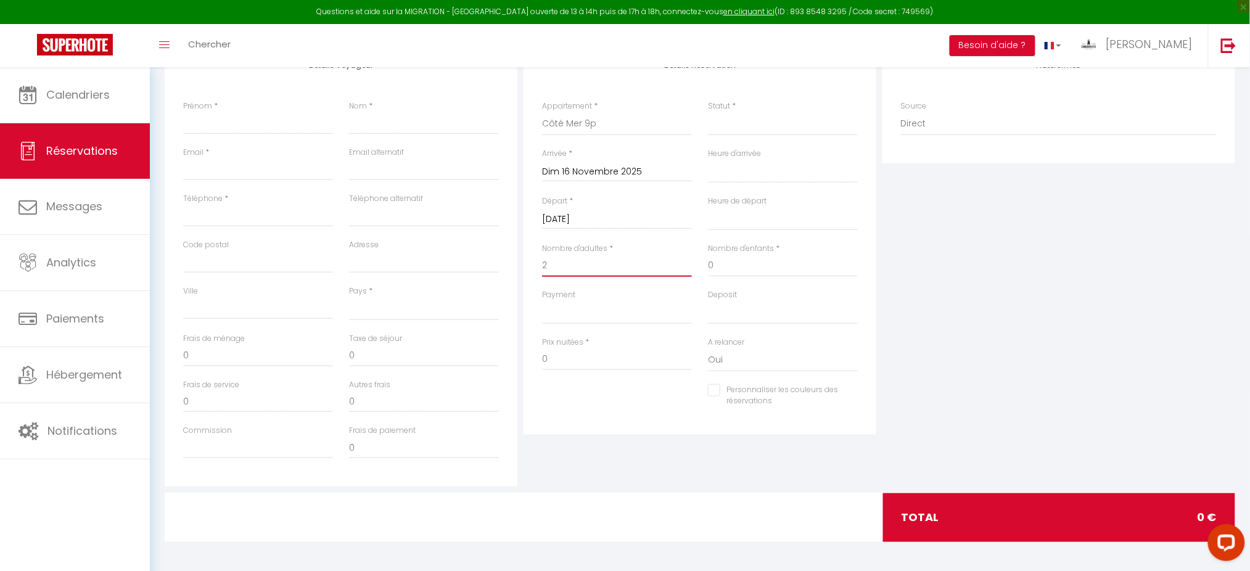
select select
checkbox input "false"
select select
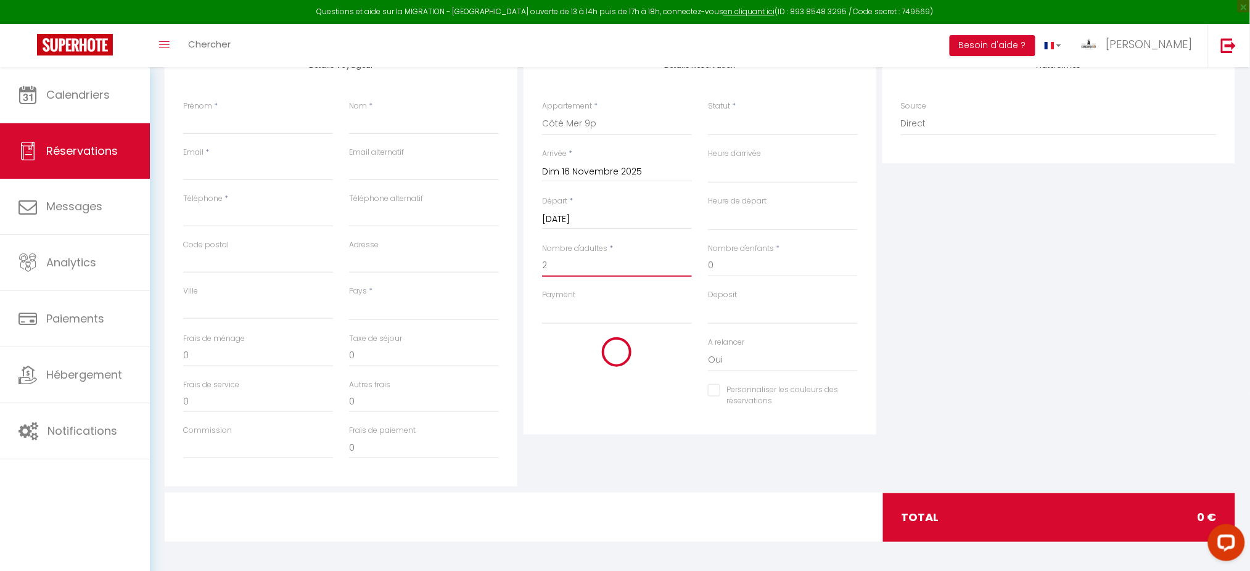
type input "290"
type input "14"
select select
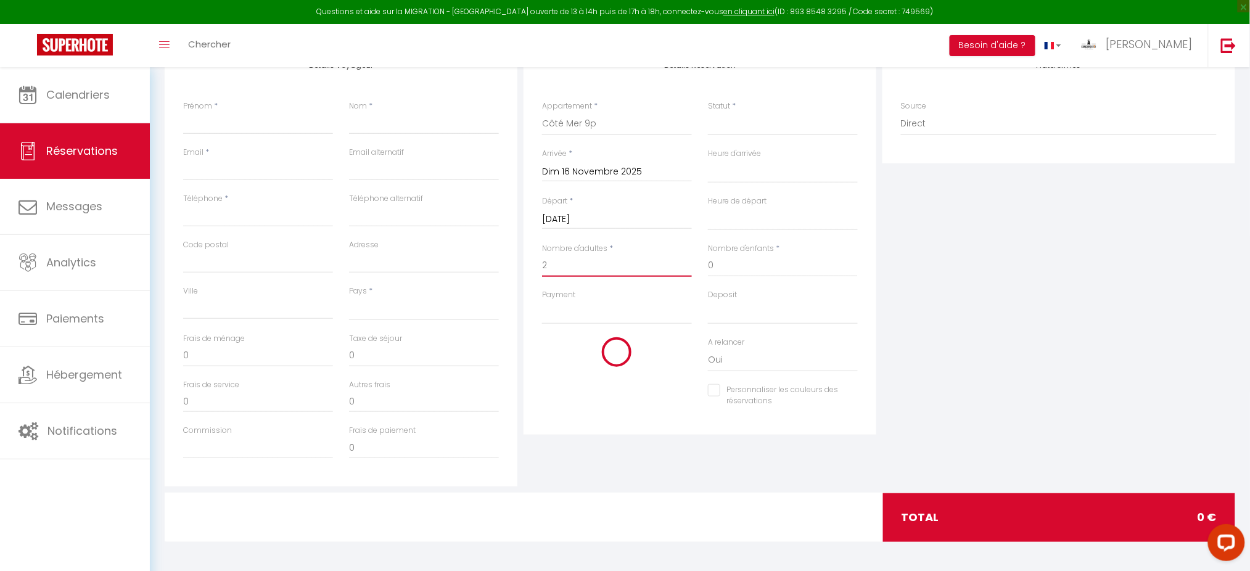
select select
type input "1000"
checkbox input "false"
type input "2"
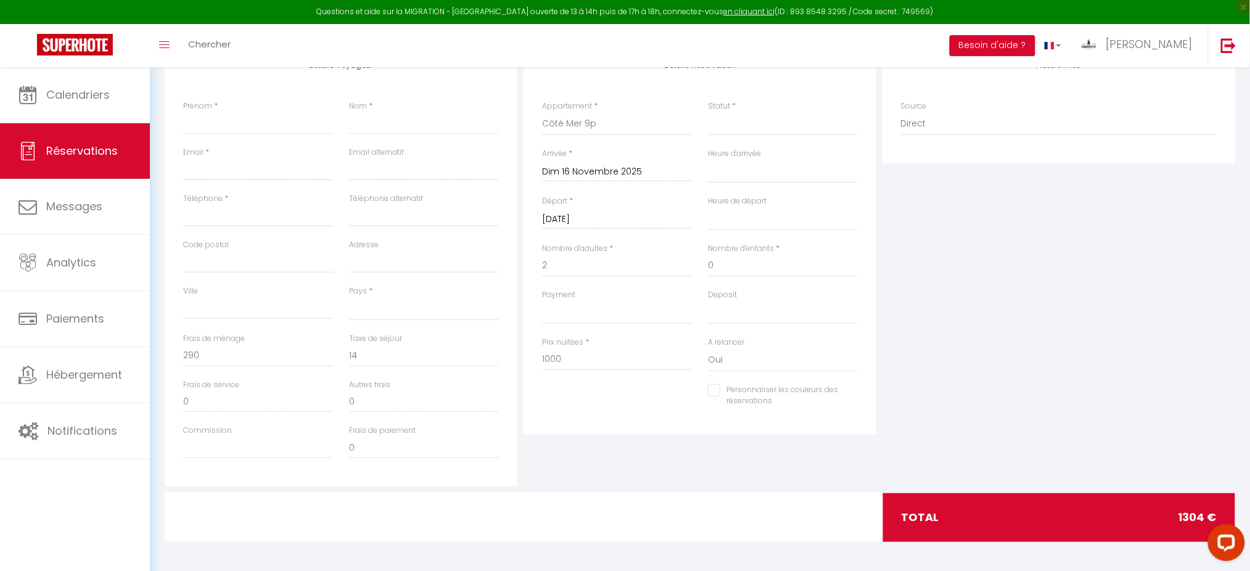
click at [981, 353] on div "Plateformes Source Direct [DOMAIN_NAME] [DOMAIN_NAME] Chalet montagne Expedia G…" at bounding box center [1058, 266] width 359 height 441
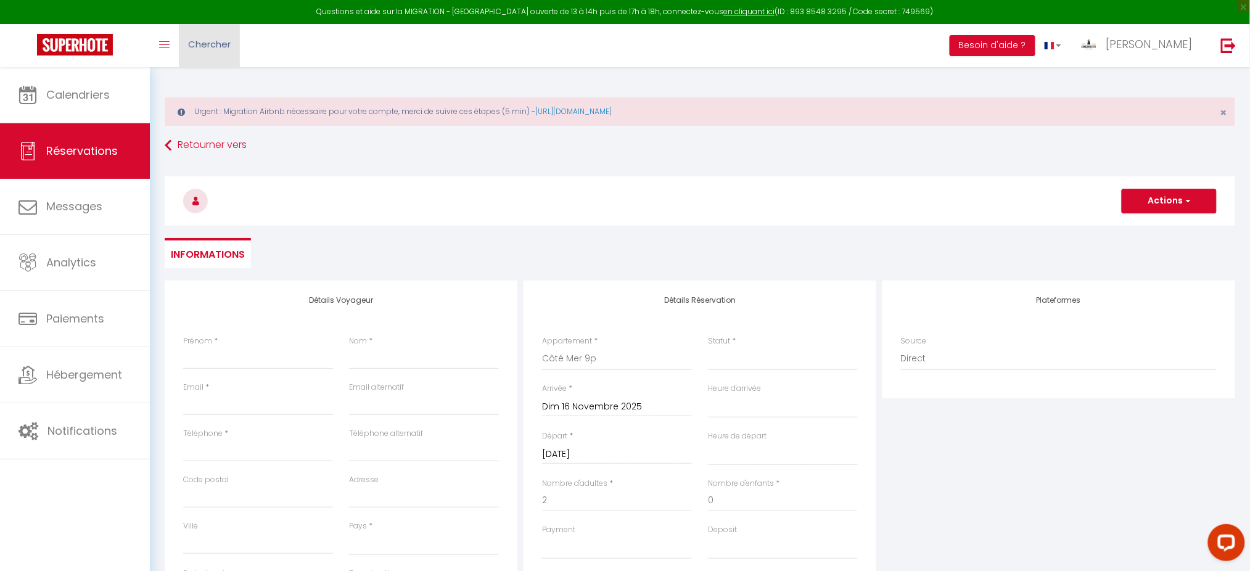
click at [203, 48] on span "Chercher" at bounding box center [209, 44] width 43 height 13
paste input "6208760"
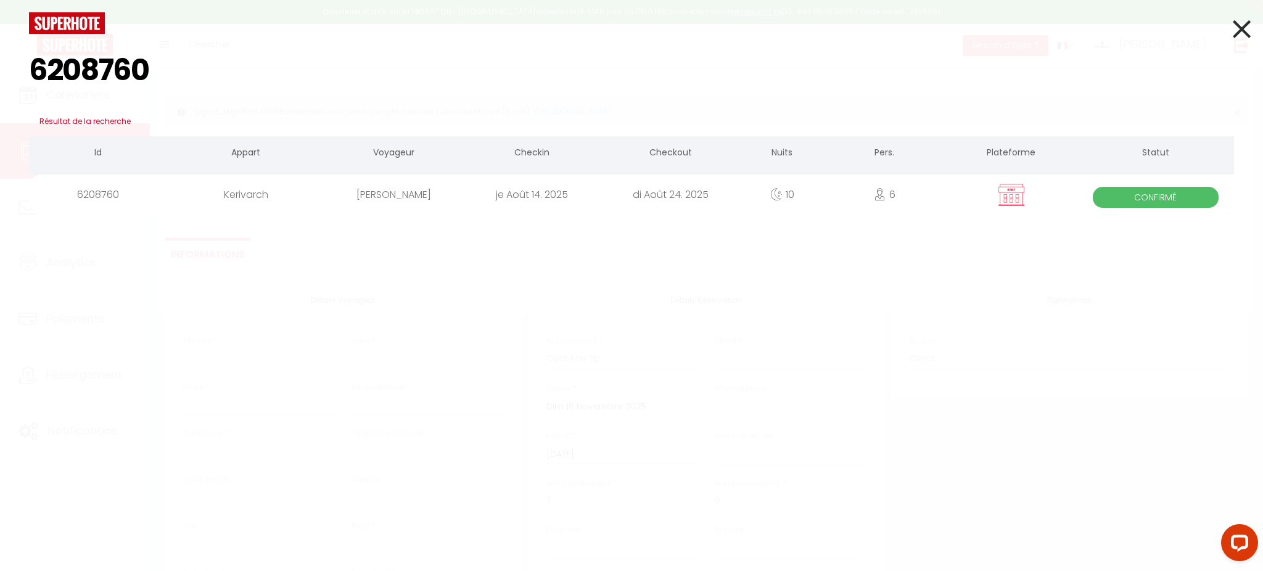
type input "6208760"
click at [107, 202] on div "6208760" at bounding box center [98, 195] width 139 height 40
select select
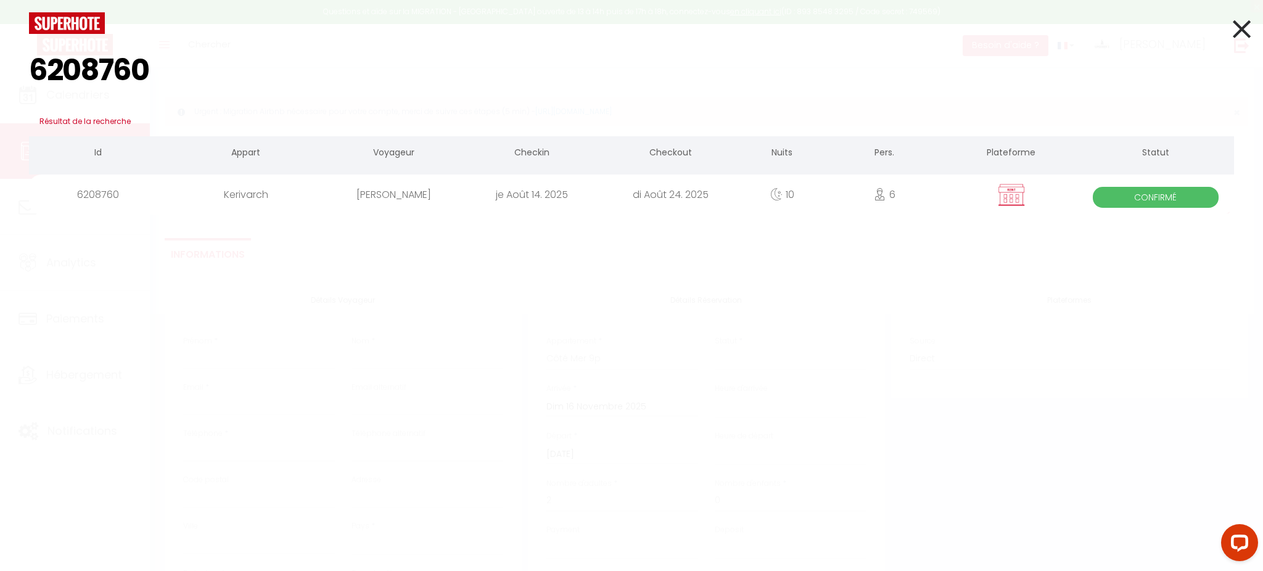
select select
checkbox input "false"
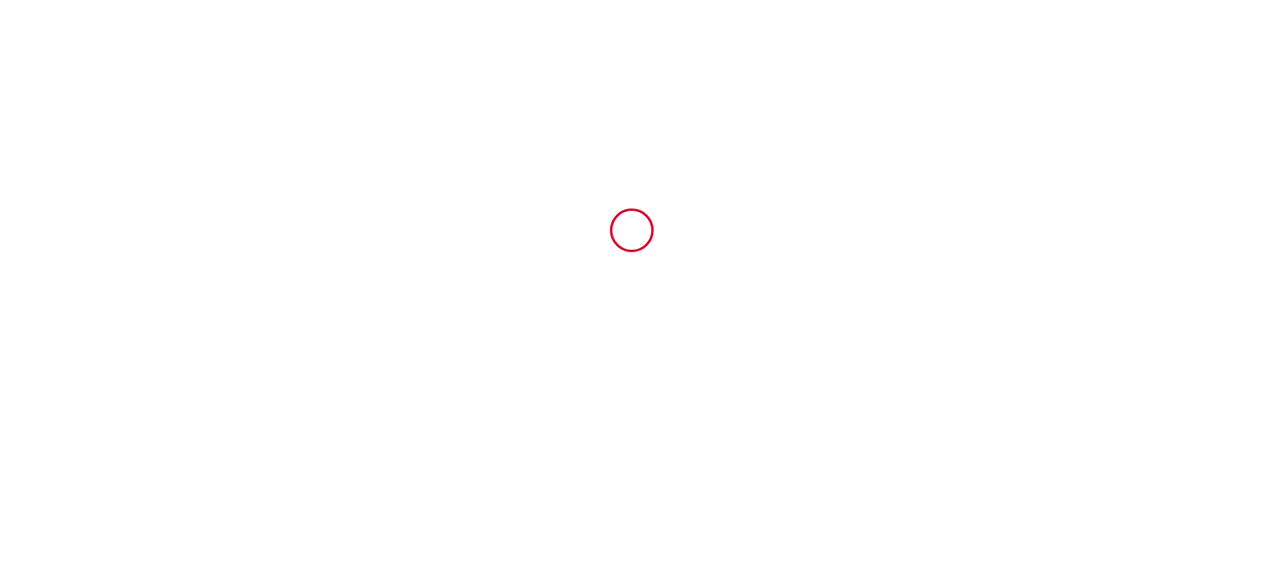
type input "6208760"
type input "Kerivarch"
type input "[STREET_ADDRESS]"
type input "29250"
type input "St-Pol-De-Léon"
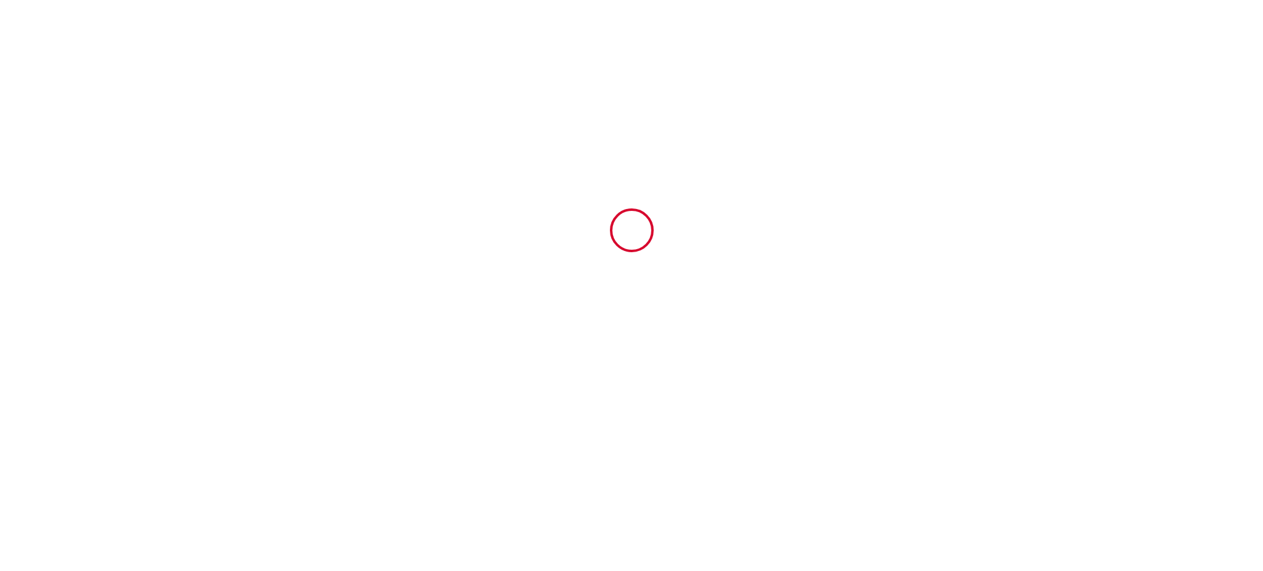
type input "[GEOGRAPHIC_DATA]"
type input "14 Thu August 2025"
type input "24 Sun August 2025"
type input "6"
type input "2"
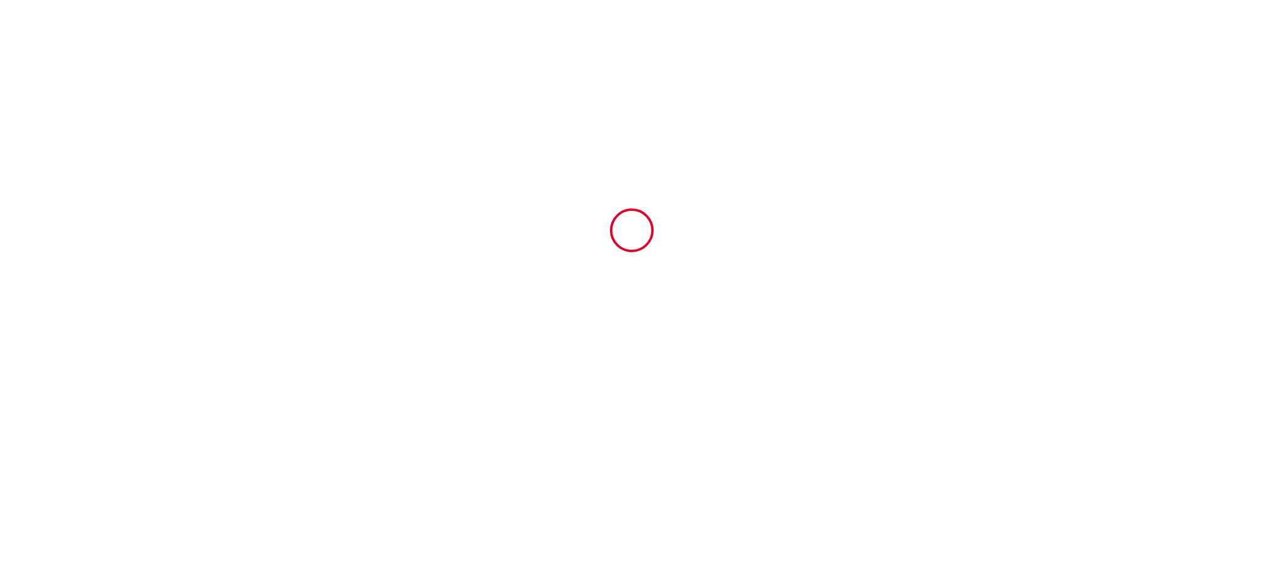
type input "700"
type input "2278.6"
type input "Guivarch"
type input "Pierre-Yves"
type input "15 rue de kerivarch"
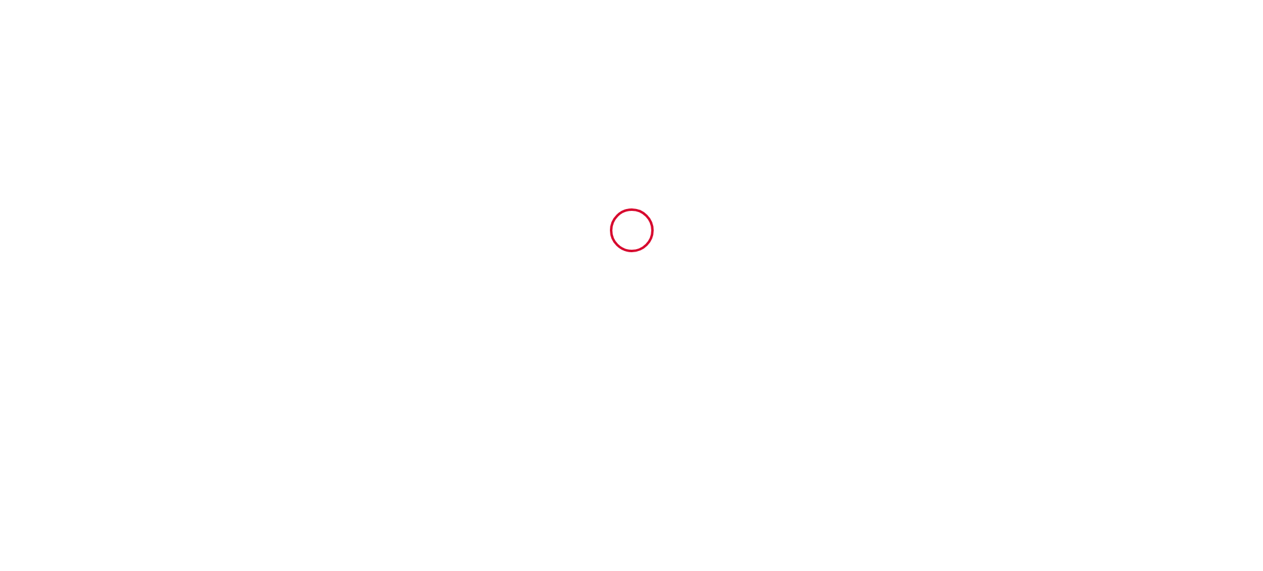
type input "29250"
type input "St-Pol-De-Léon"
type input "[GEOGRAPHIC_DATA]"
type input "[EMAIL_ADDRESS][DOMAIN_NAME]"
type input "[PERSON_NAME]"
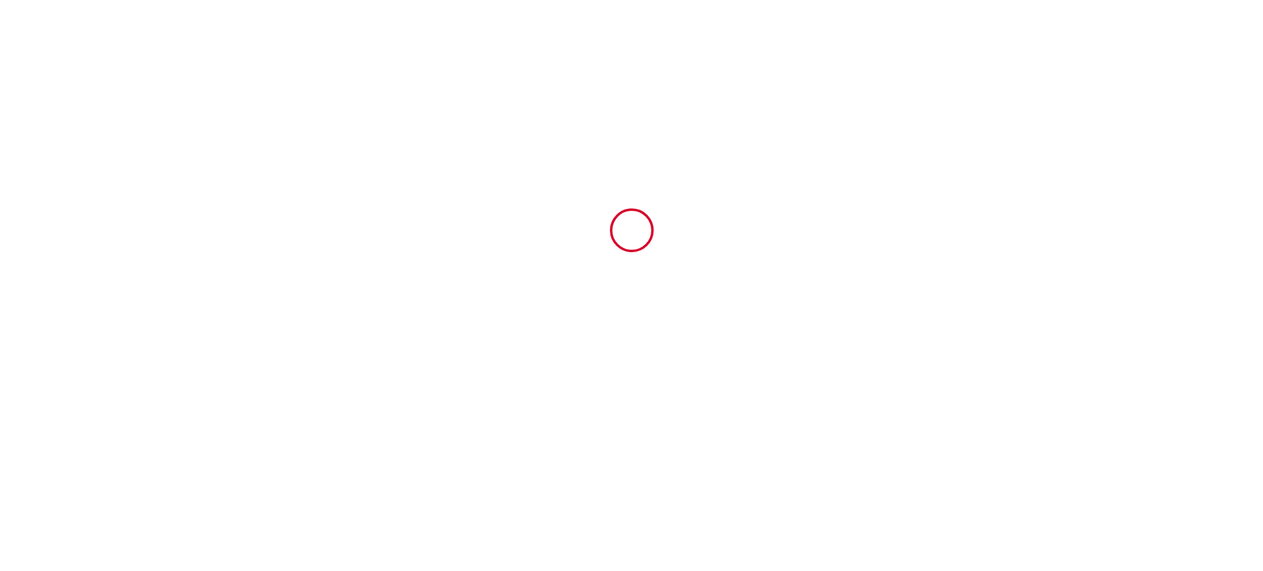
type input "Petitjean"
type input "5 Impasse de Mirraoussou"
type input "31450"
type input "Odars"
type input "[EMAIL_ADDRESS][DOMAIN_NAME]"
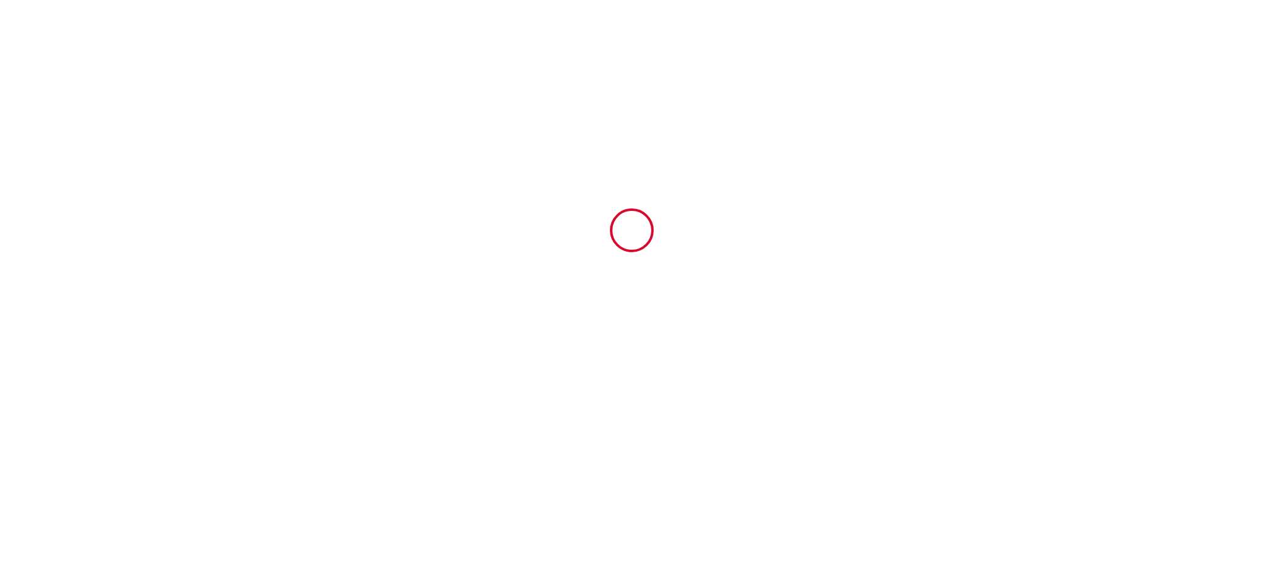
type input "+33 6 79 61 96 33"
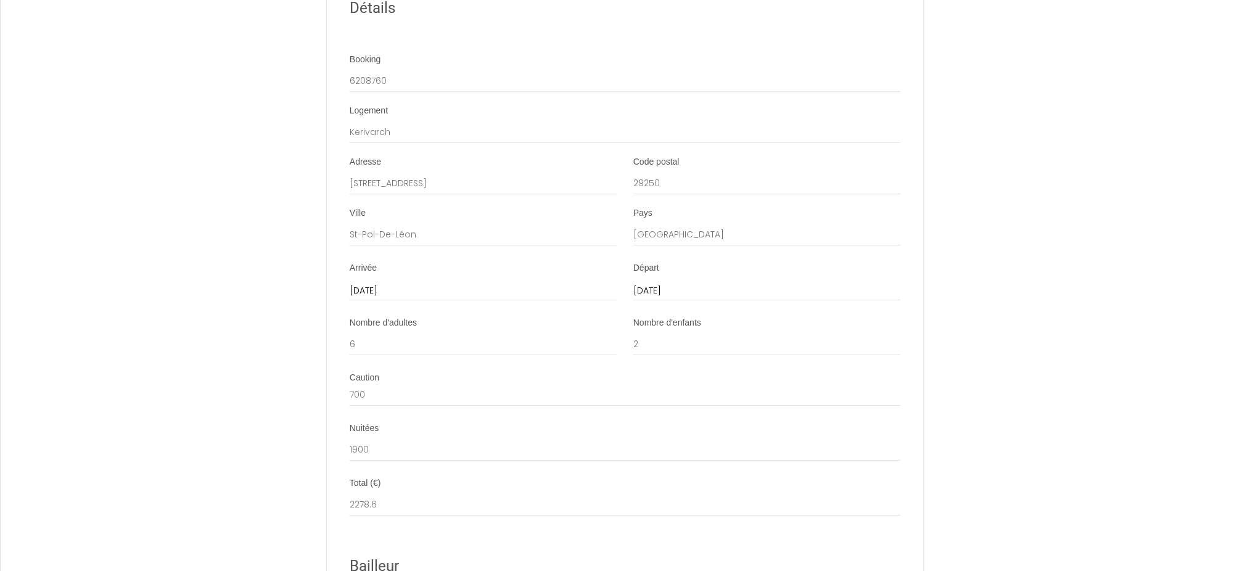
scroll to position [3016, 0]
